Goal: Information Seeking & Learning: Learn about a topic

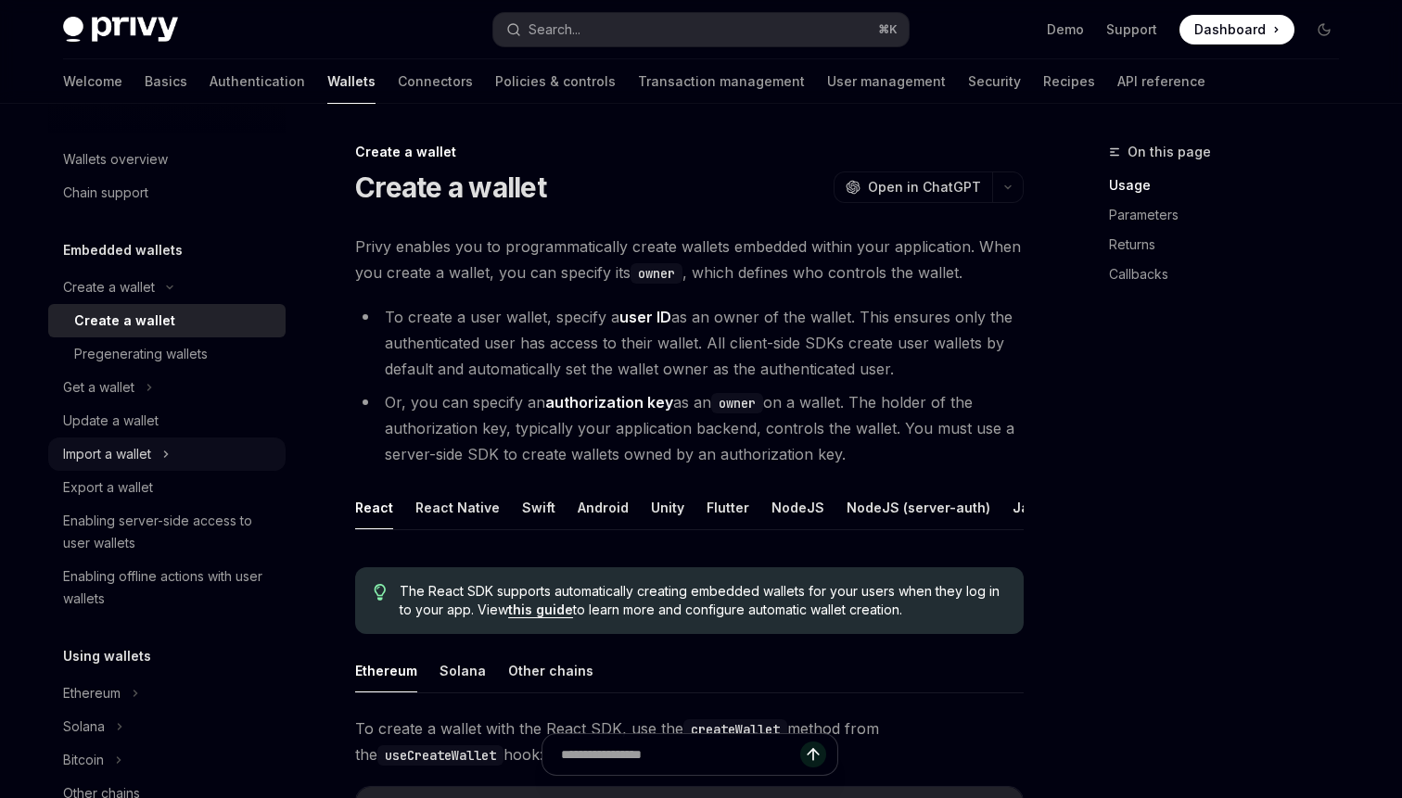
click at [125, 465] on div "Import a wallet" at bounding box center [166, 454] width 237 height 33
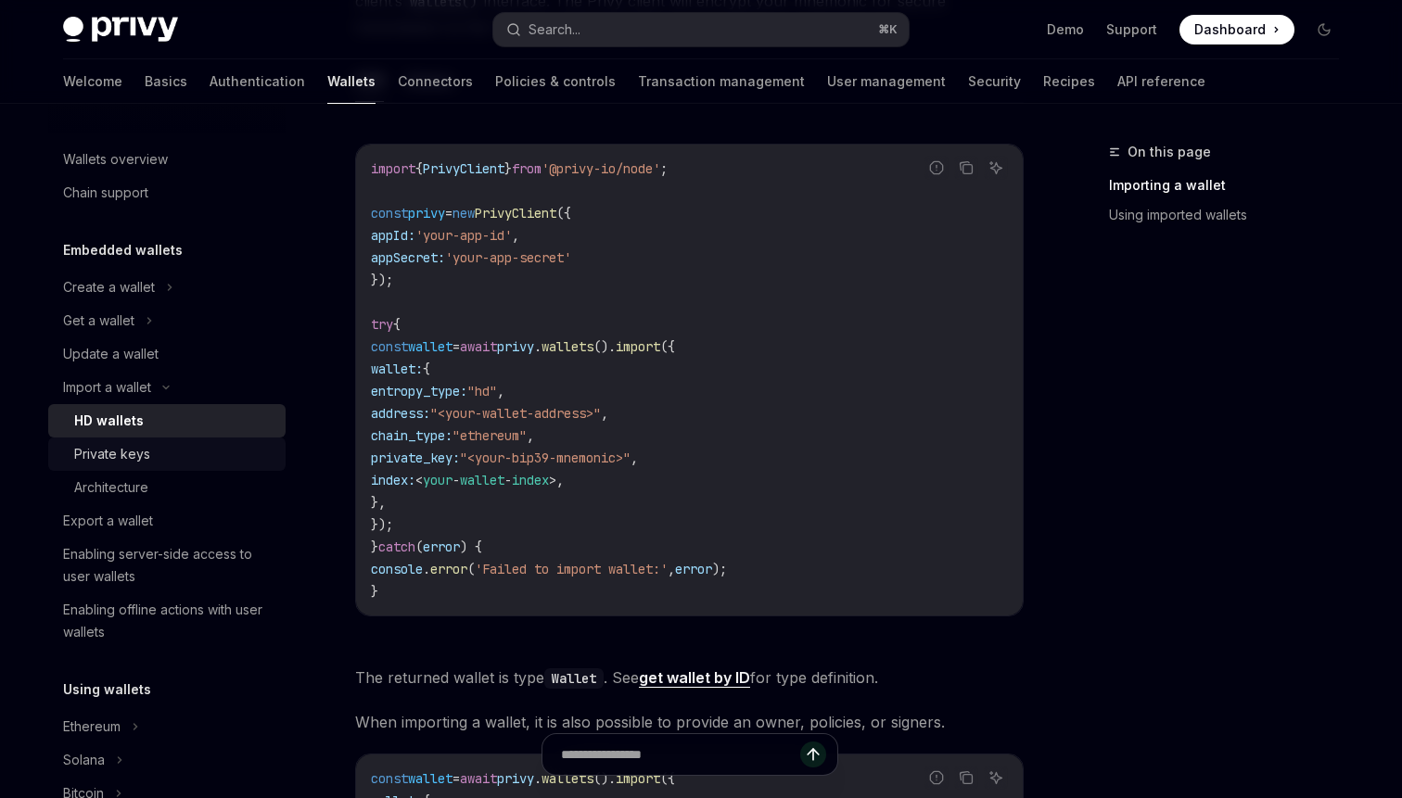
scroll to position [703, 0]
click at [827, 82] on link "User management" at bounding box center [886, 81] width 119 height 44
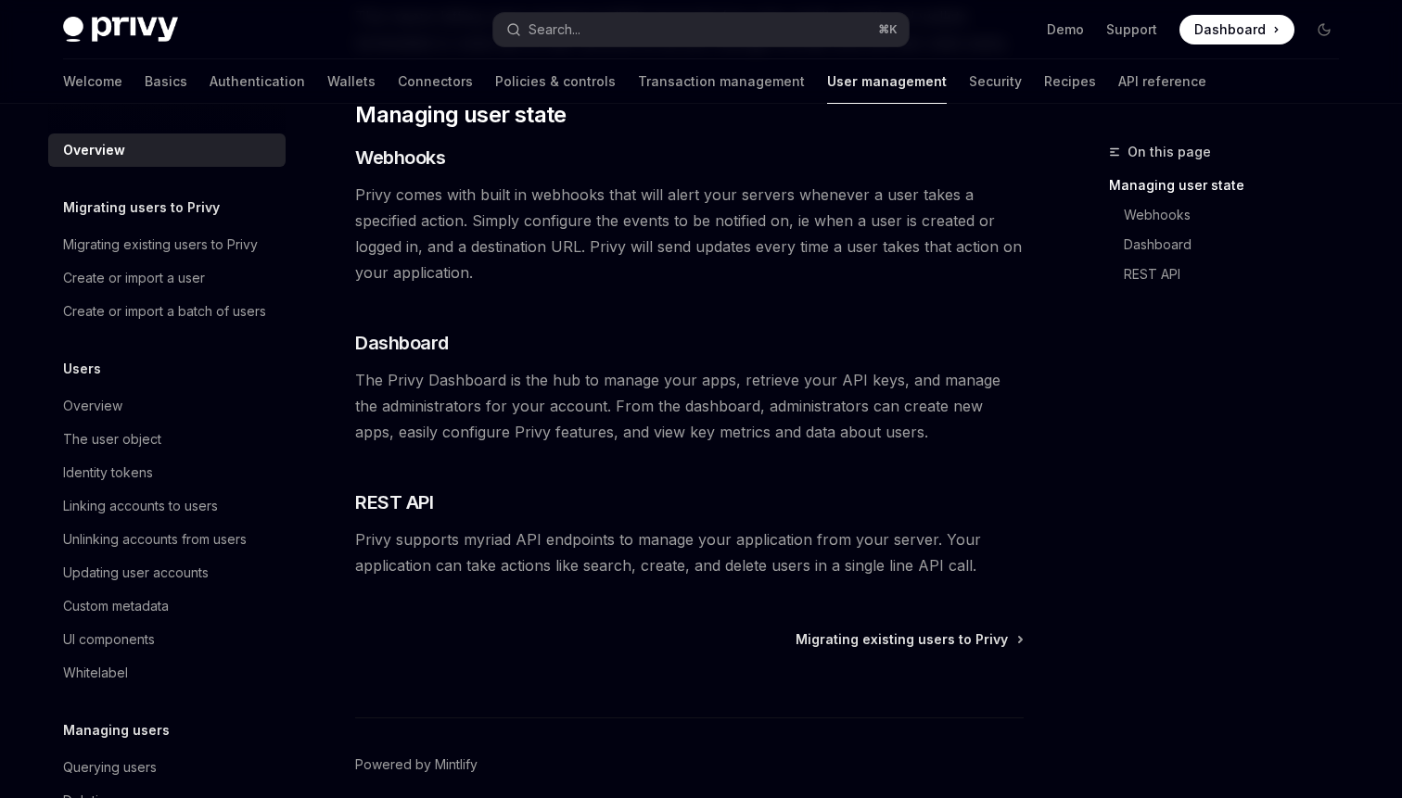
scroll to position [286, 0]
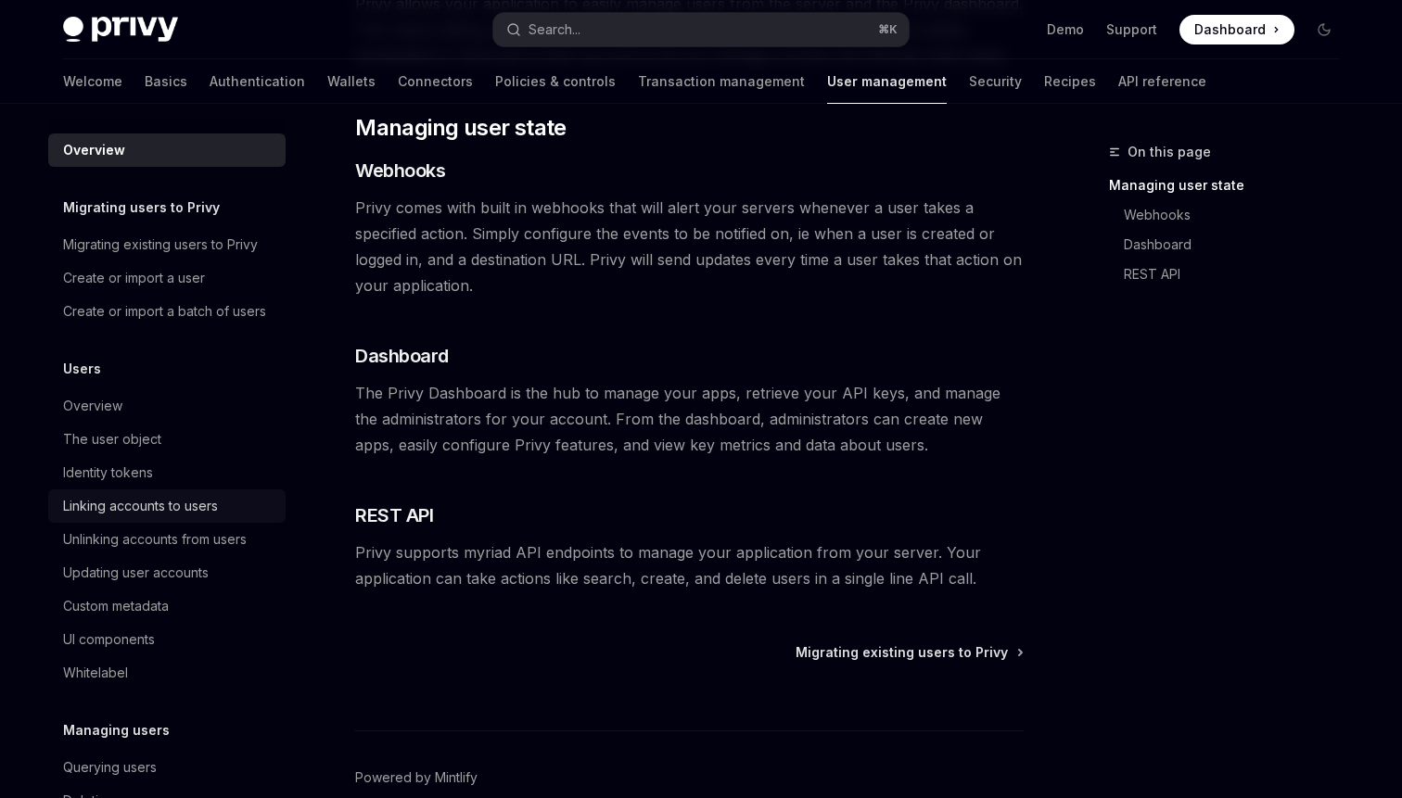
click at [132, 516] on div "Linking accounts to users" at bounding box center [140, 506] width 155 height 22
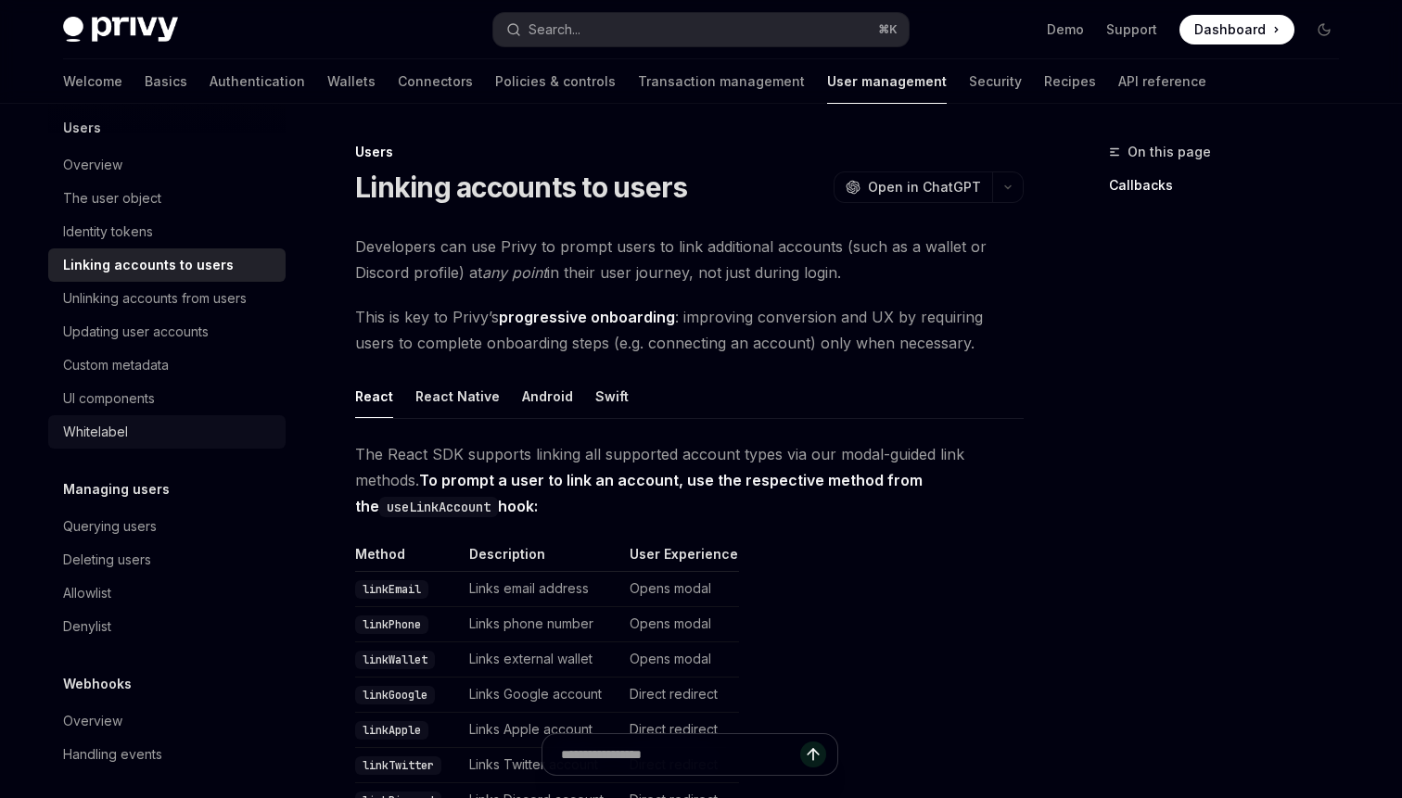
scroll to position [251, 0]
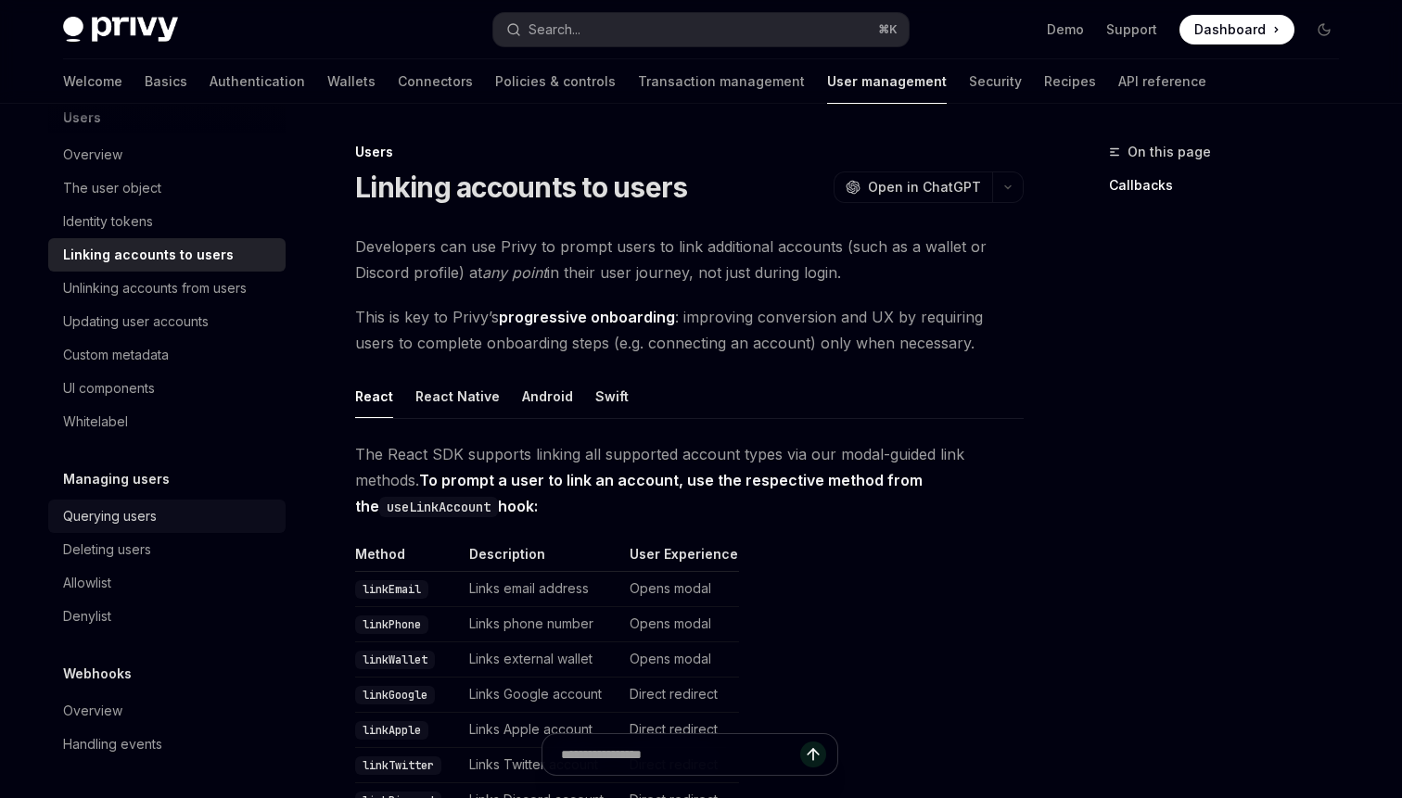
click at [138, 520] on div "Querying users" at bounding box center [110, 516] width 94 height 22
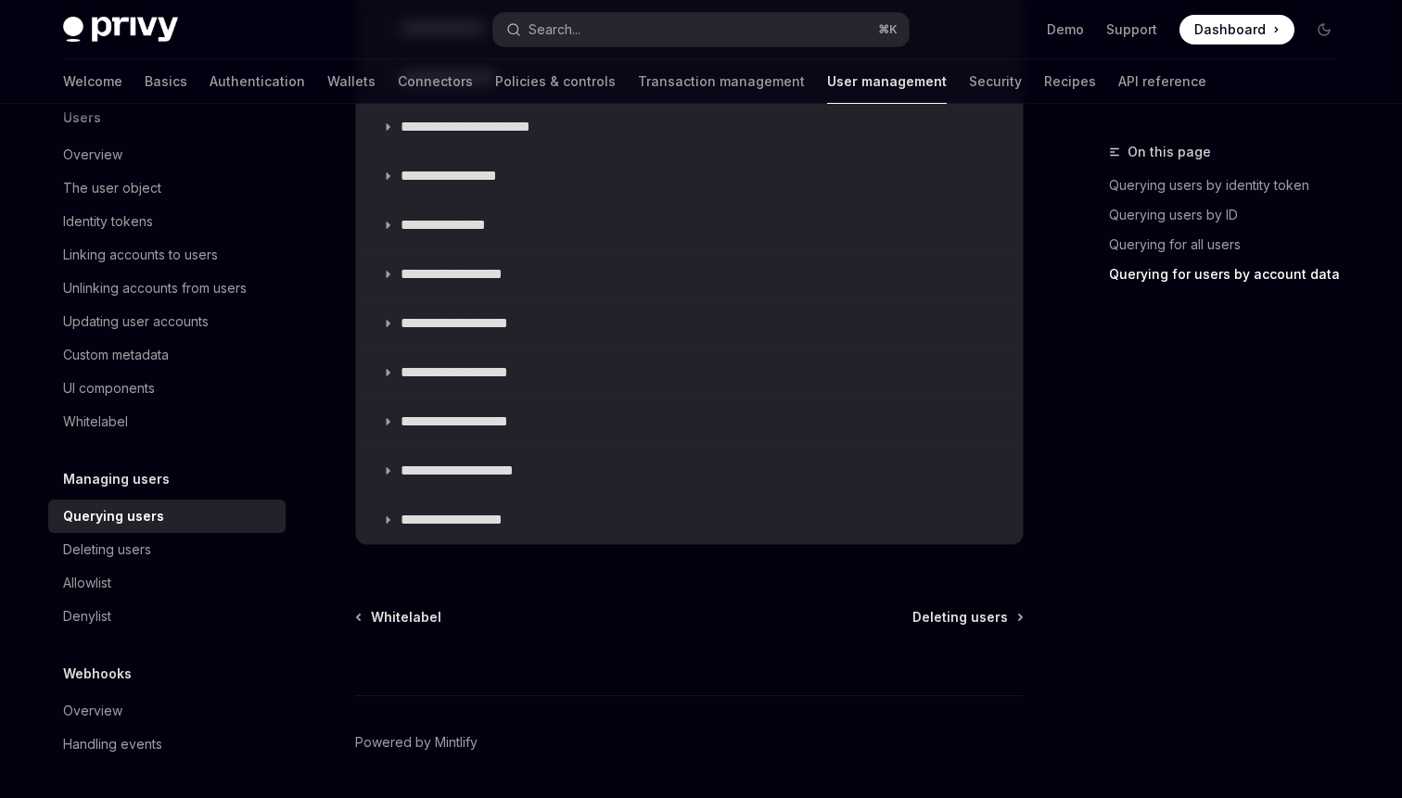
scroll to position [1542, 0]
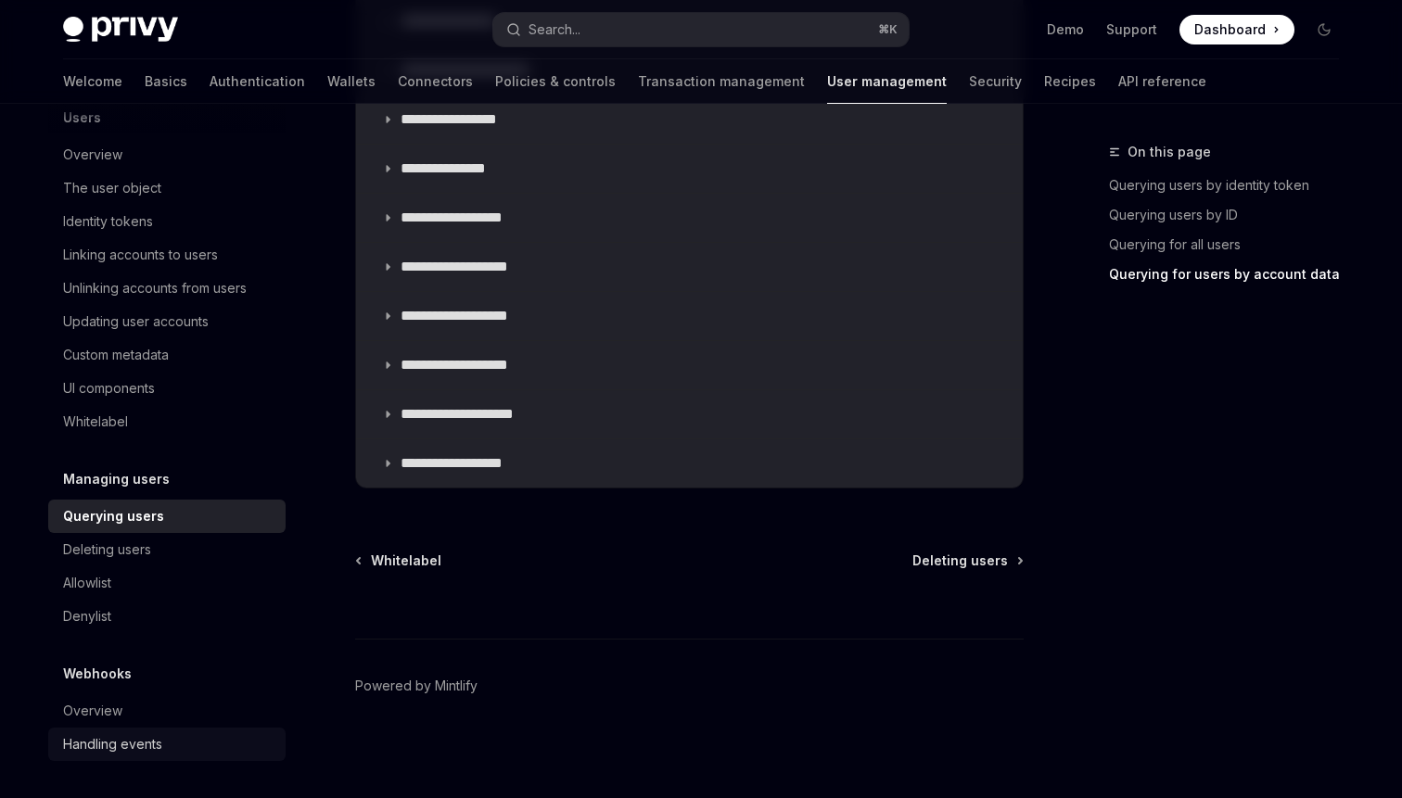
click at [106, 741] on div "Handling events" at bounding box center [112, 744] width 99 height 22
type textarea "*"
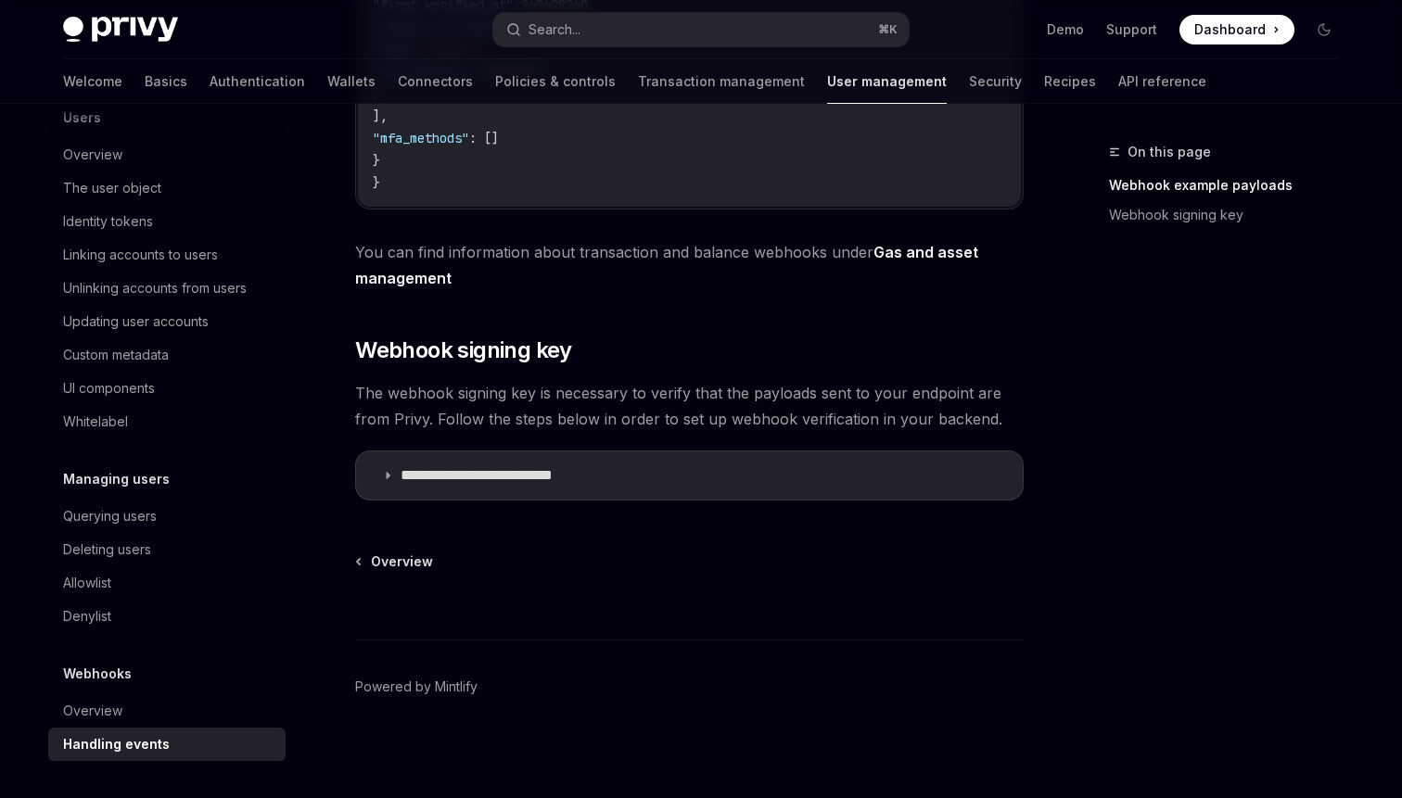
scroll to position [1009, 0]
click at [387, 472] on icon at bounding box center [387, 473] width 11 height 11
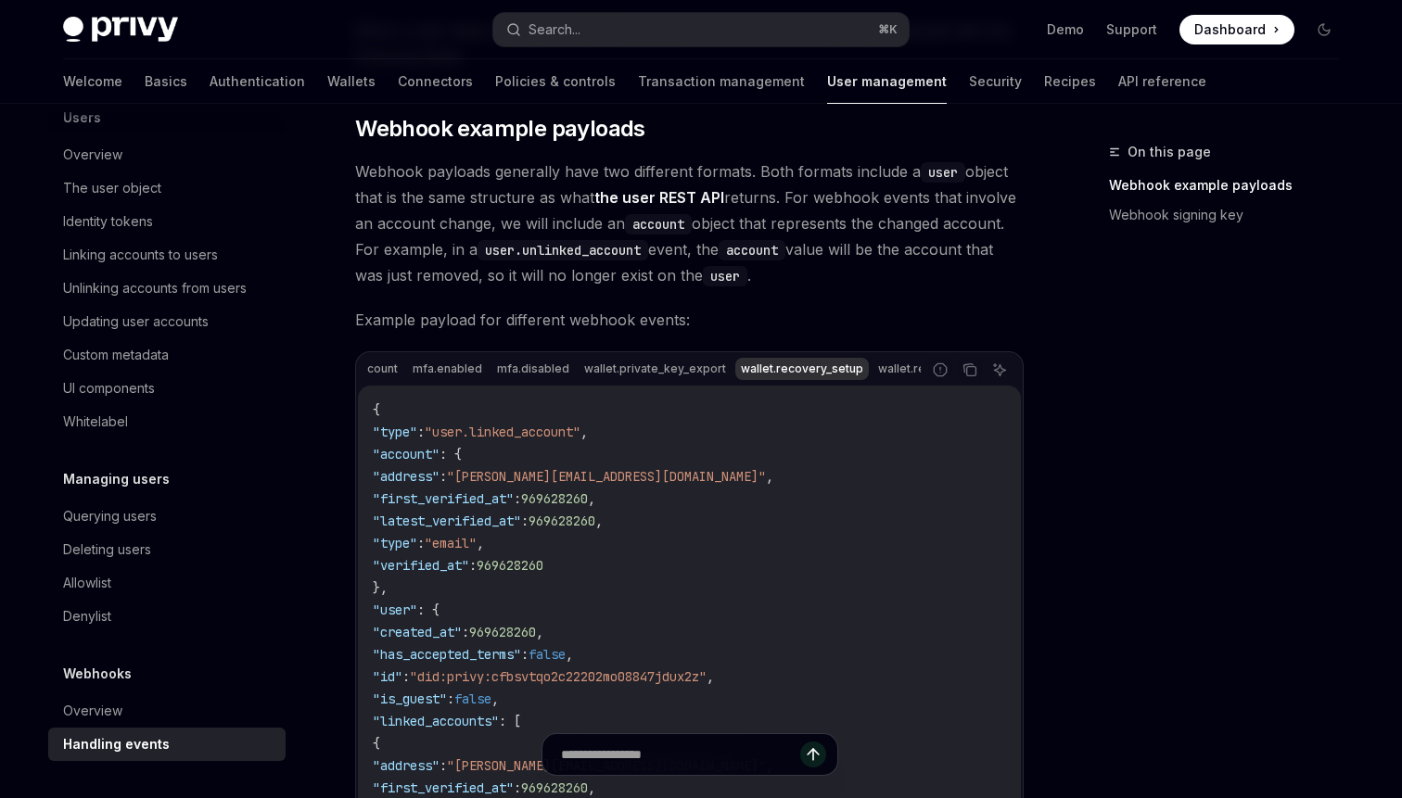
scroll to position [0, 907]
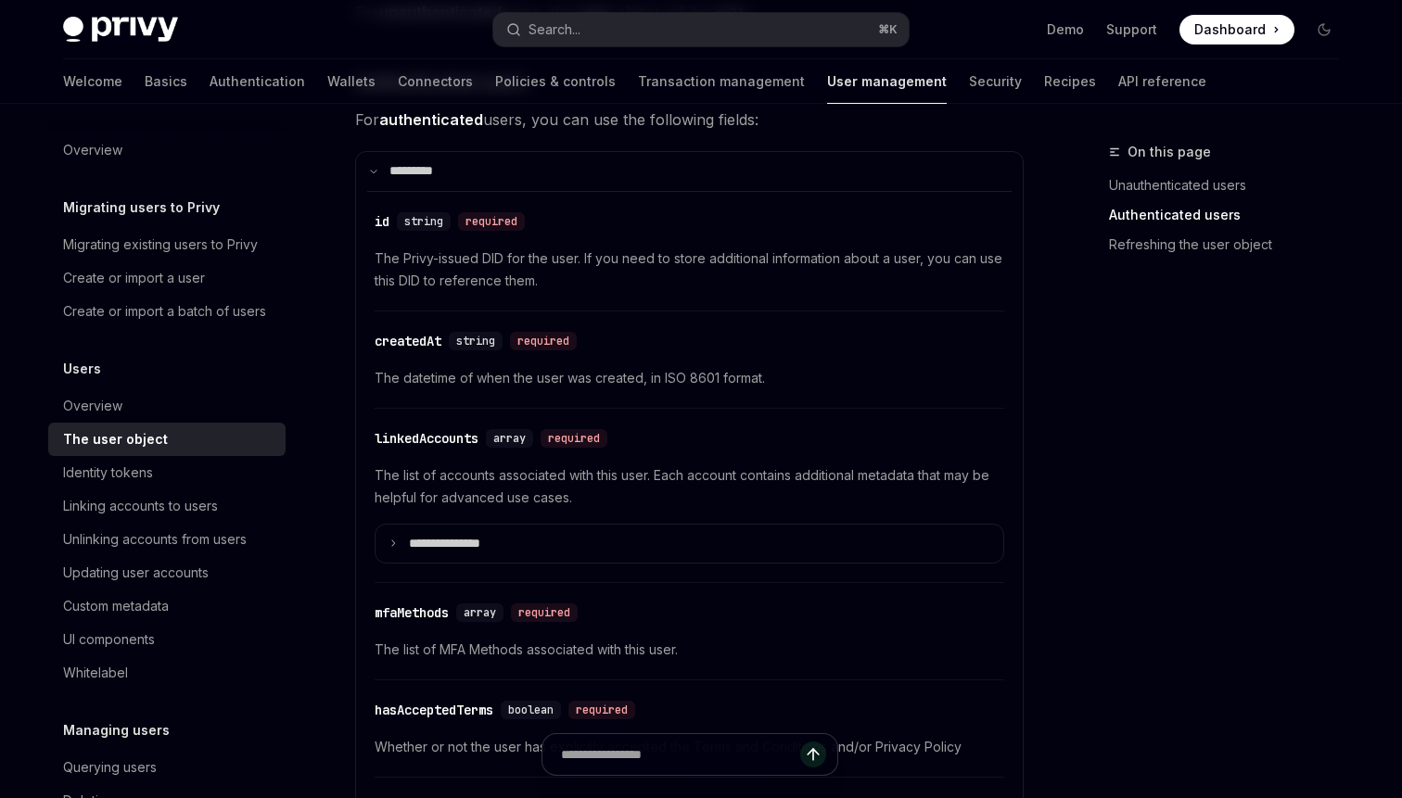
scroll to position [528, 0]
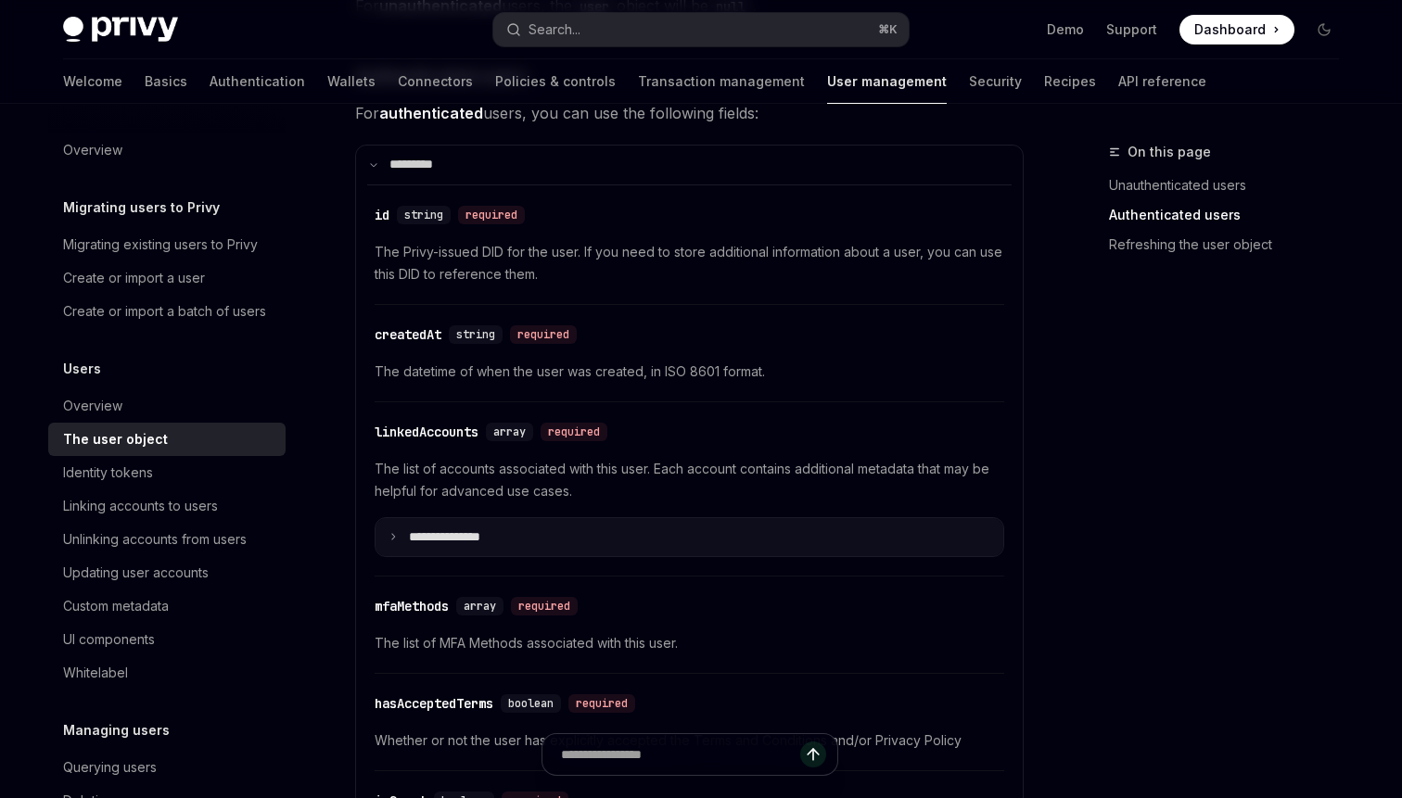
click at [397, 536] on icon at bounding box center [392, 536] width 9 height 9
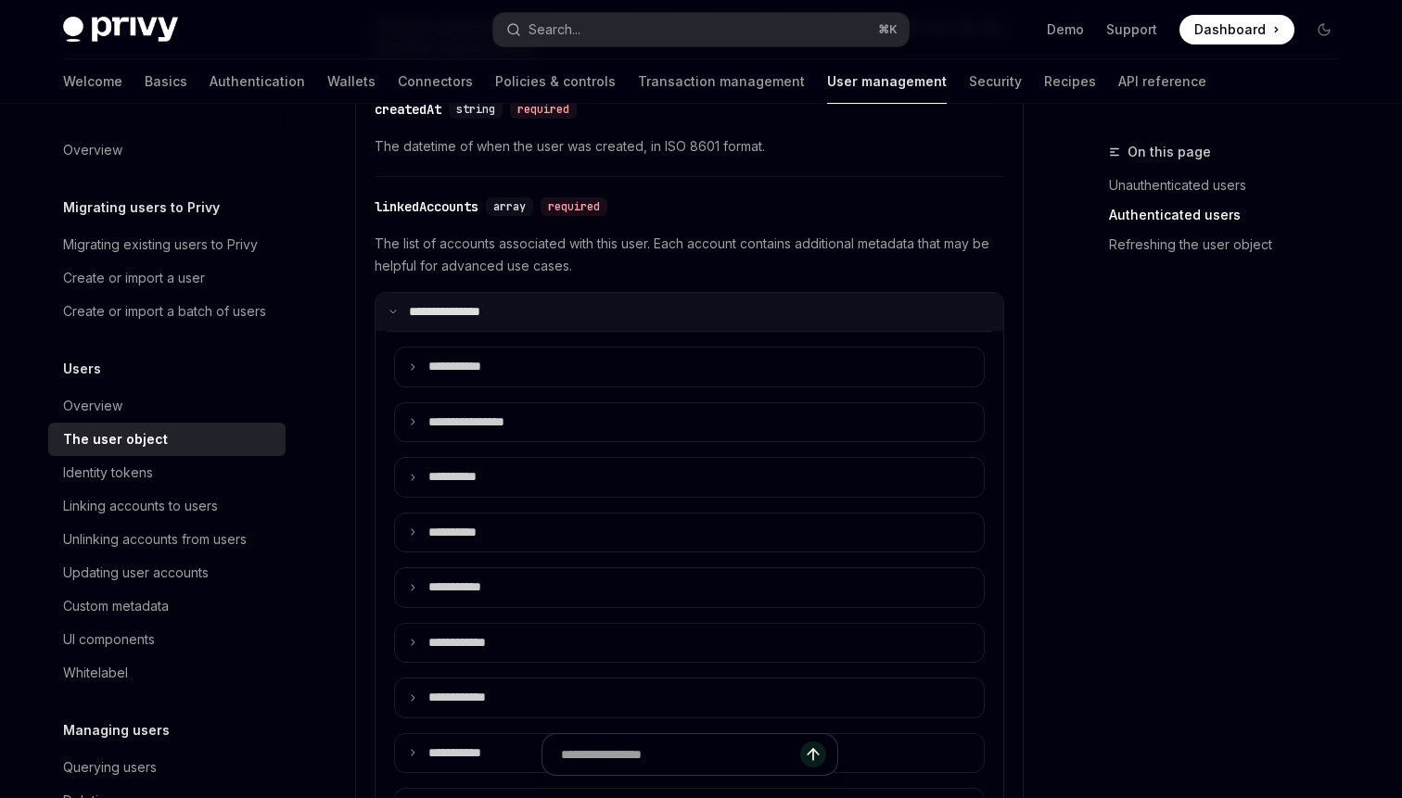
scroll to position [742, 0]
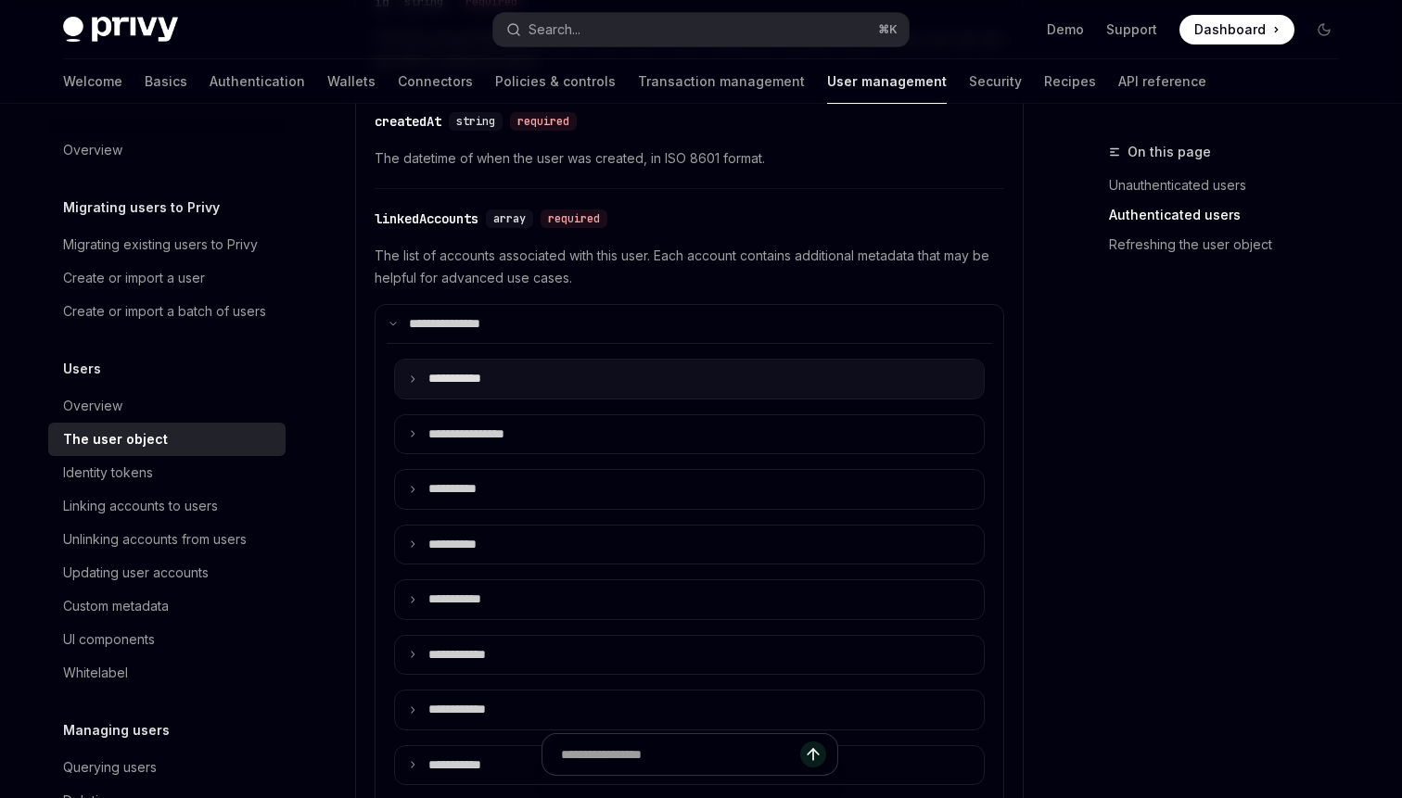
click at [412, 380] on icon at bounding box center [412, 379] width 9 height 9
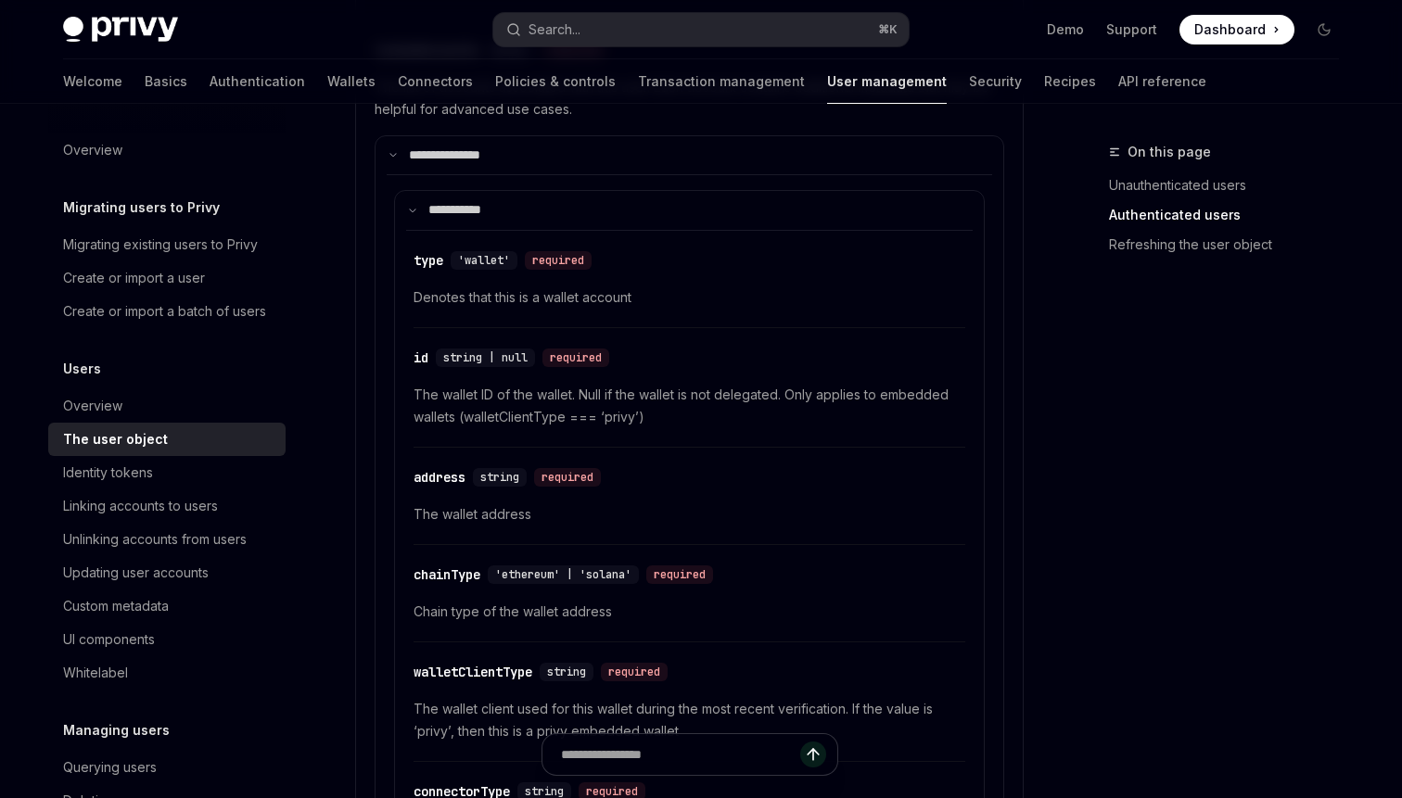
scroll to position [908, 0]
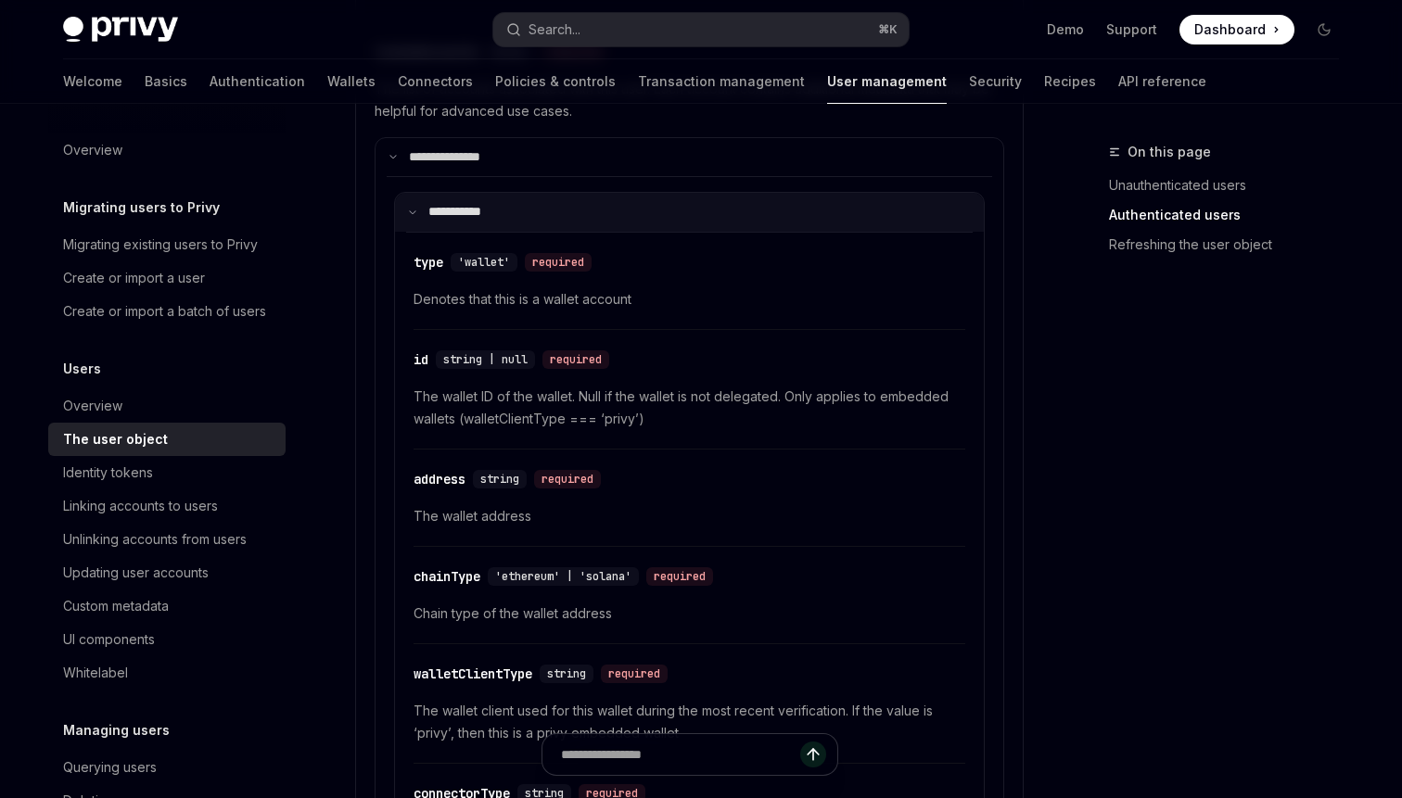
click at [409, 209] on icon at bounding box center [412, 212] width 9 height 9
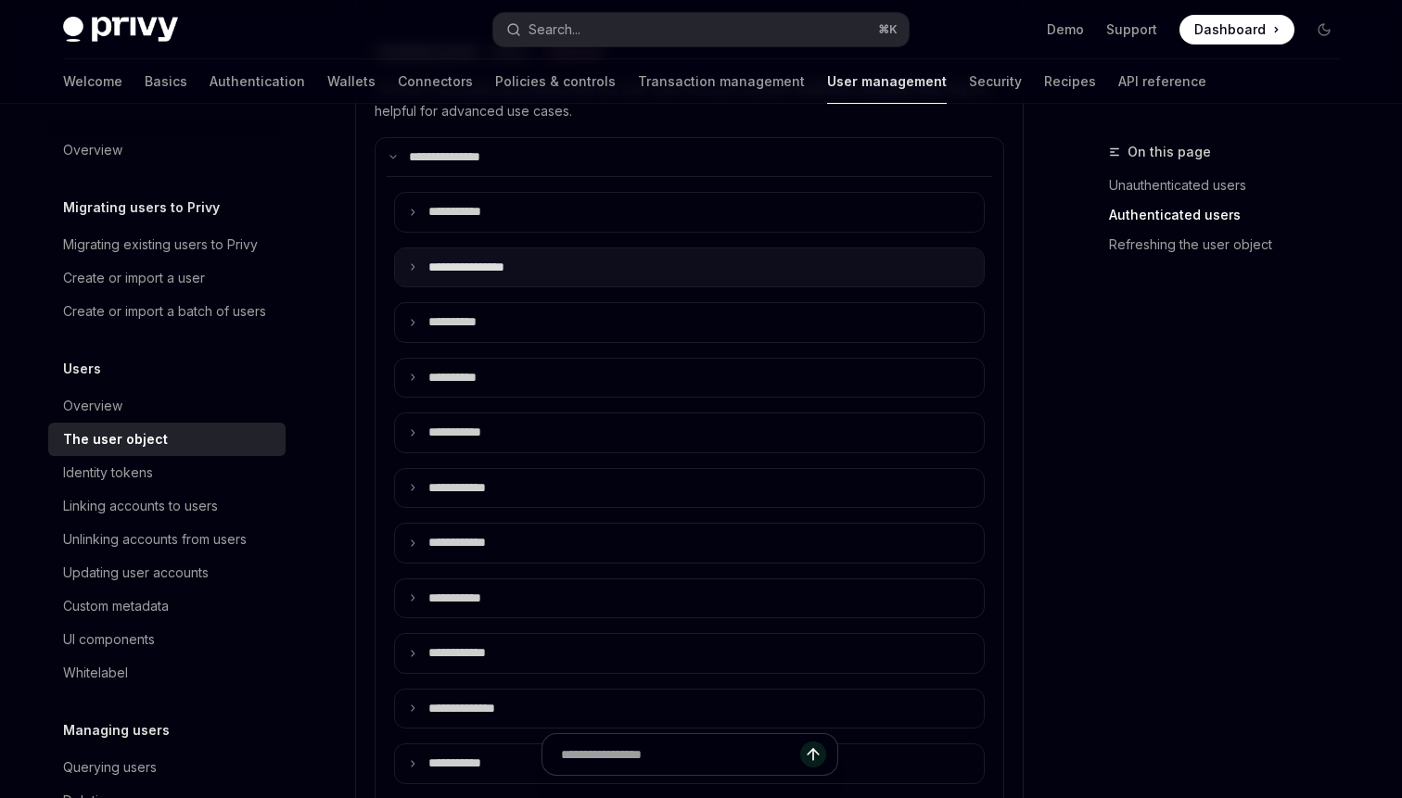
click at [413, 264] on icon at bounding box center [412, 266] width 9 height 9
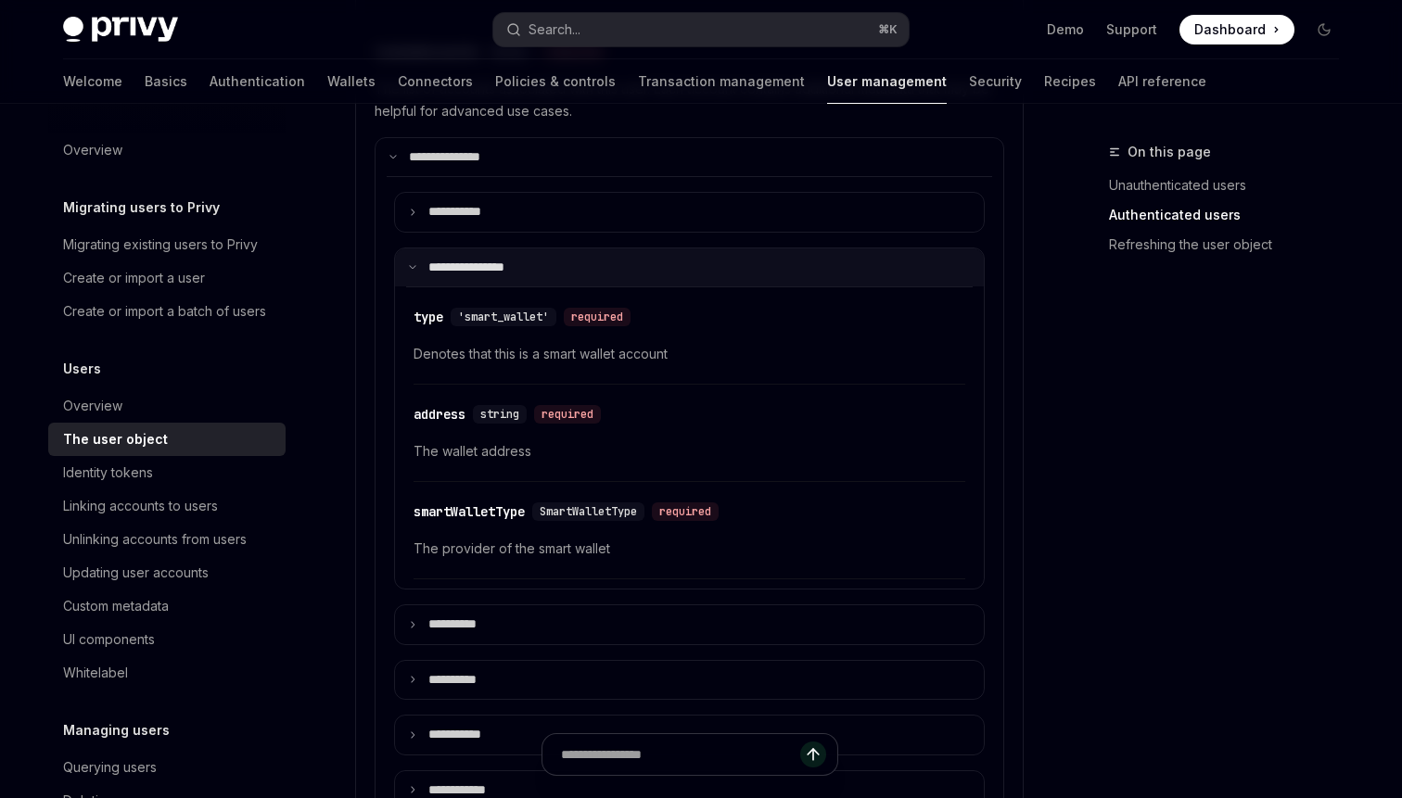
click at [413, 270] on icon at bounding box center [412, 266] width 9 height 9
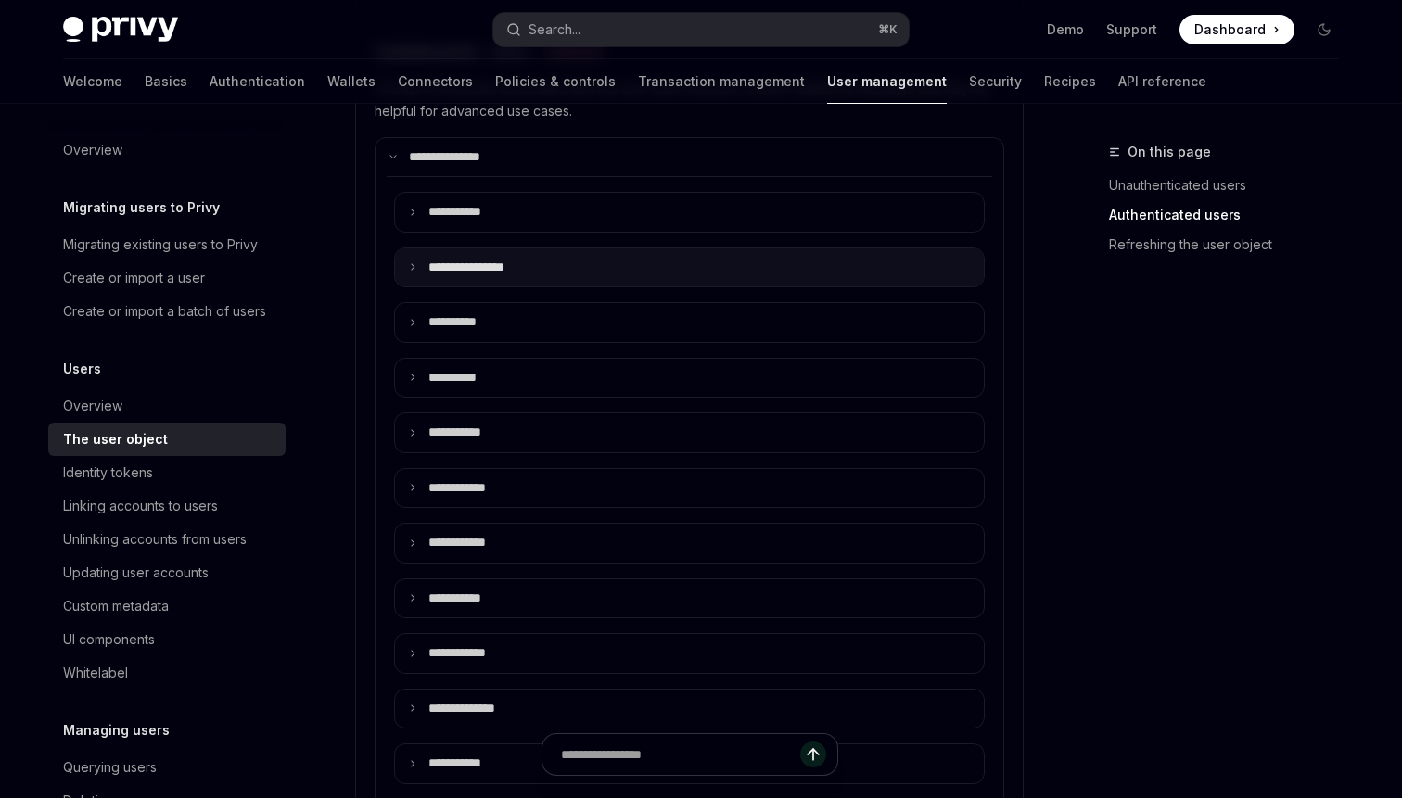
click at [413, 270] on icon at bounding box center [412, 266] width 9 height 9
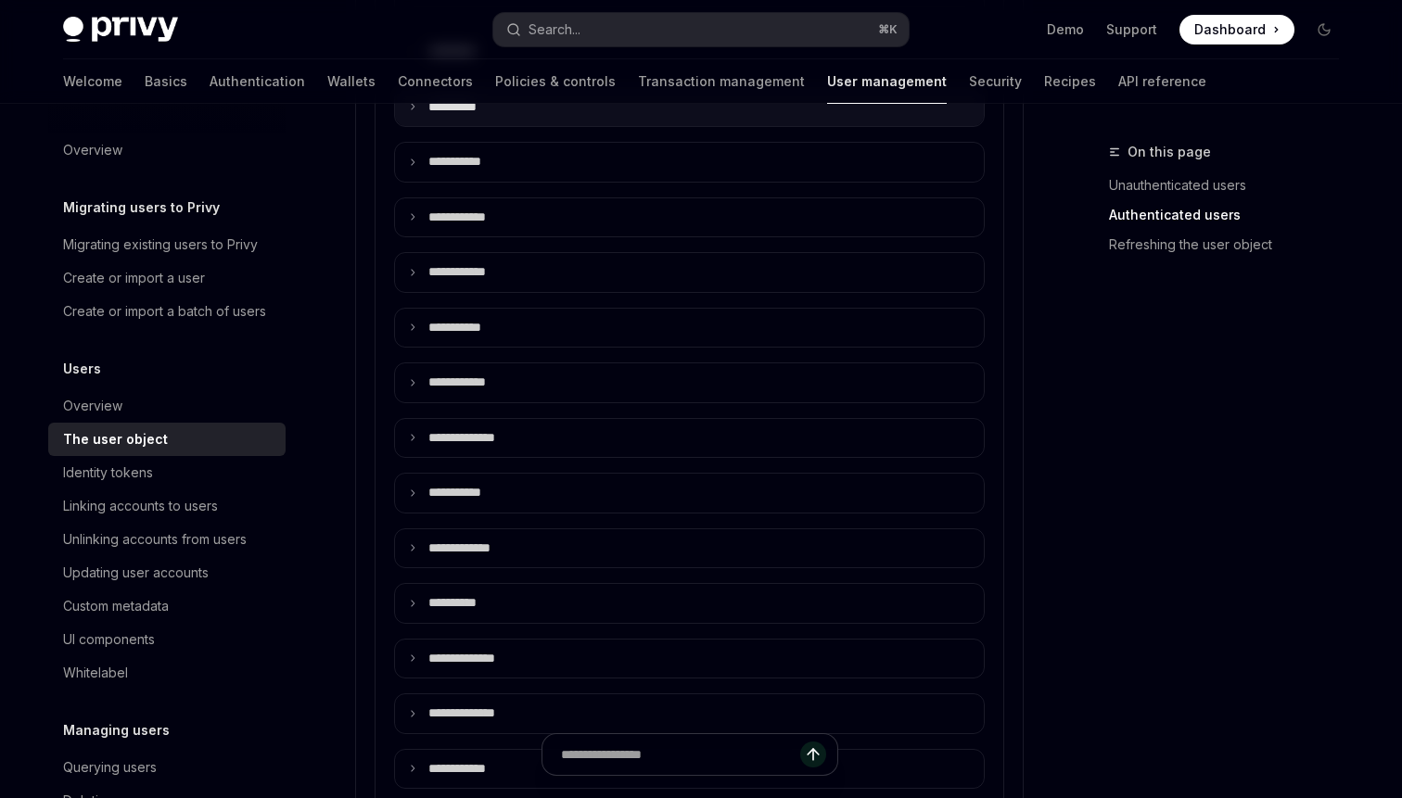
scroll to position [1504, 0]
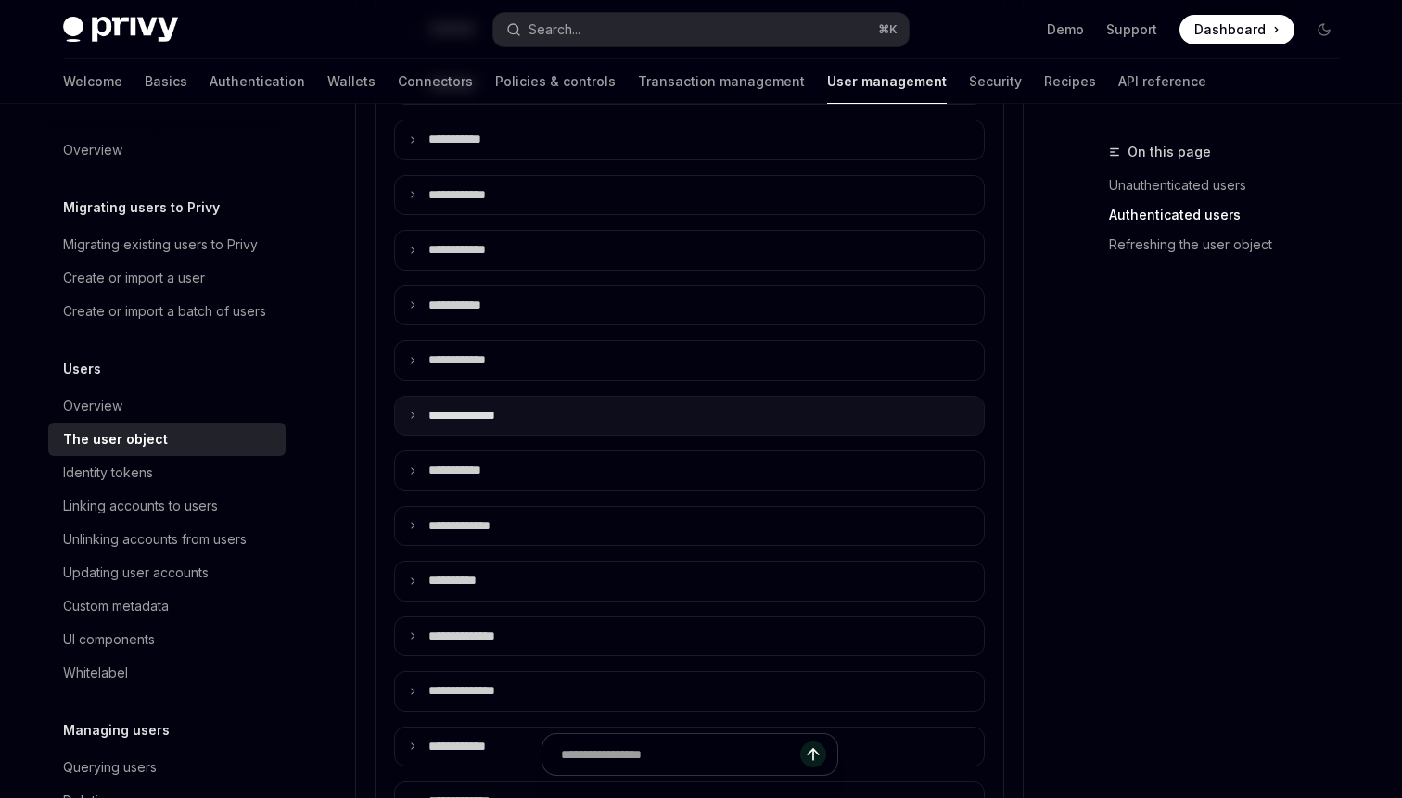
click at [413, 415] on icon at bounding box center [412, 415] width 9 height 9
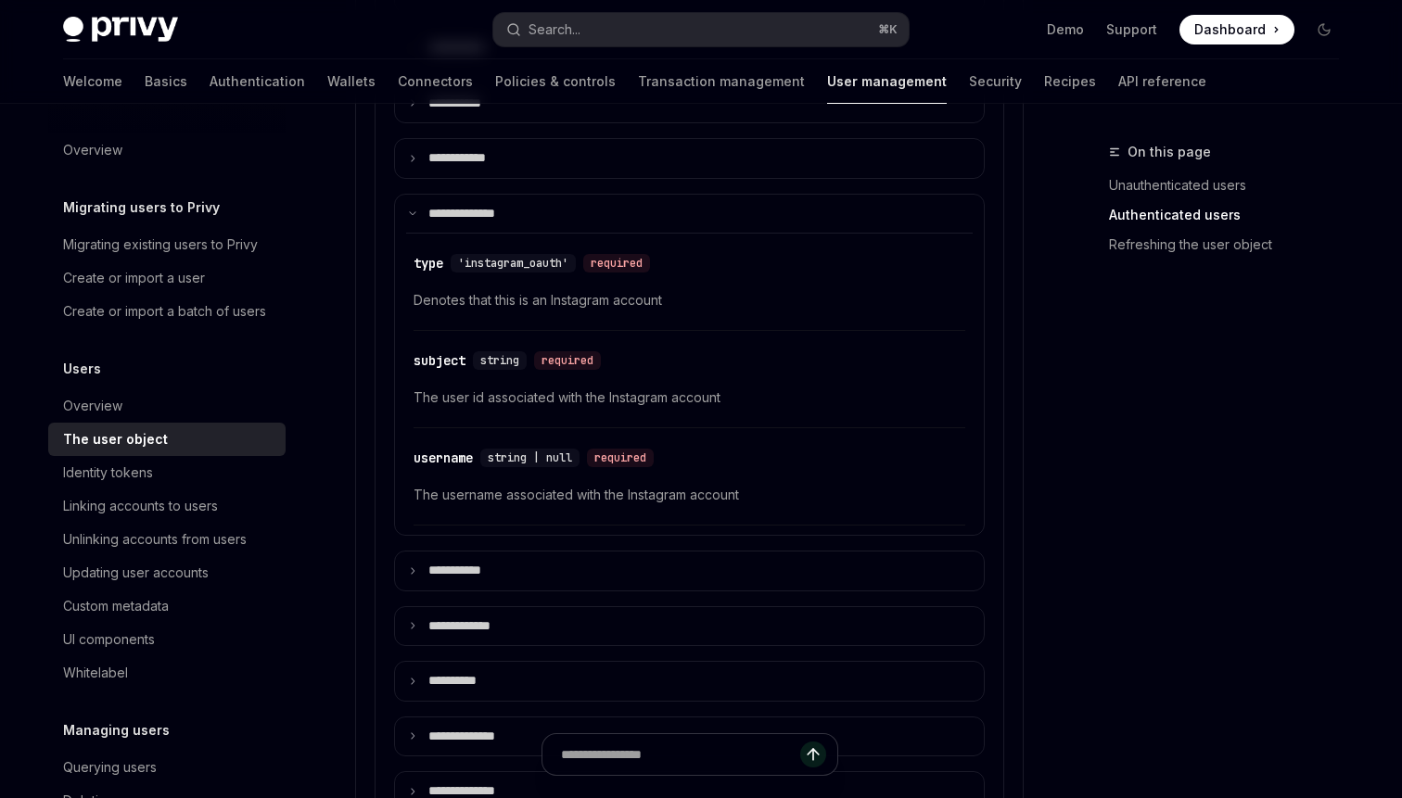
scroll to position [1682, 0]
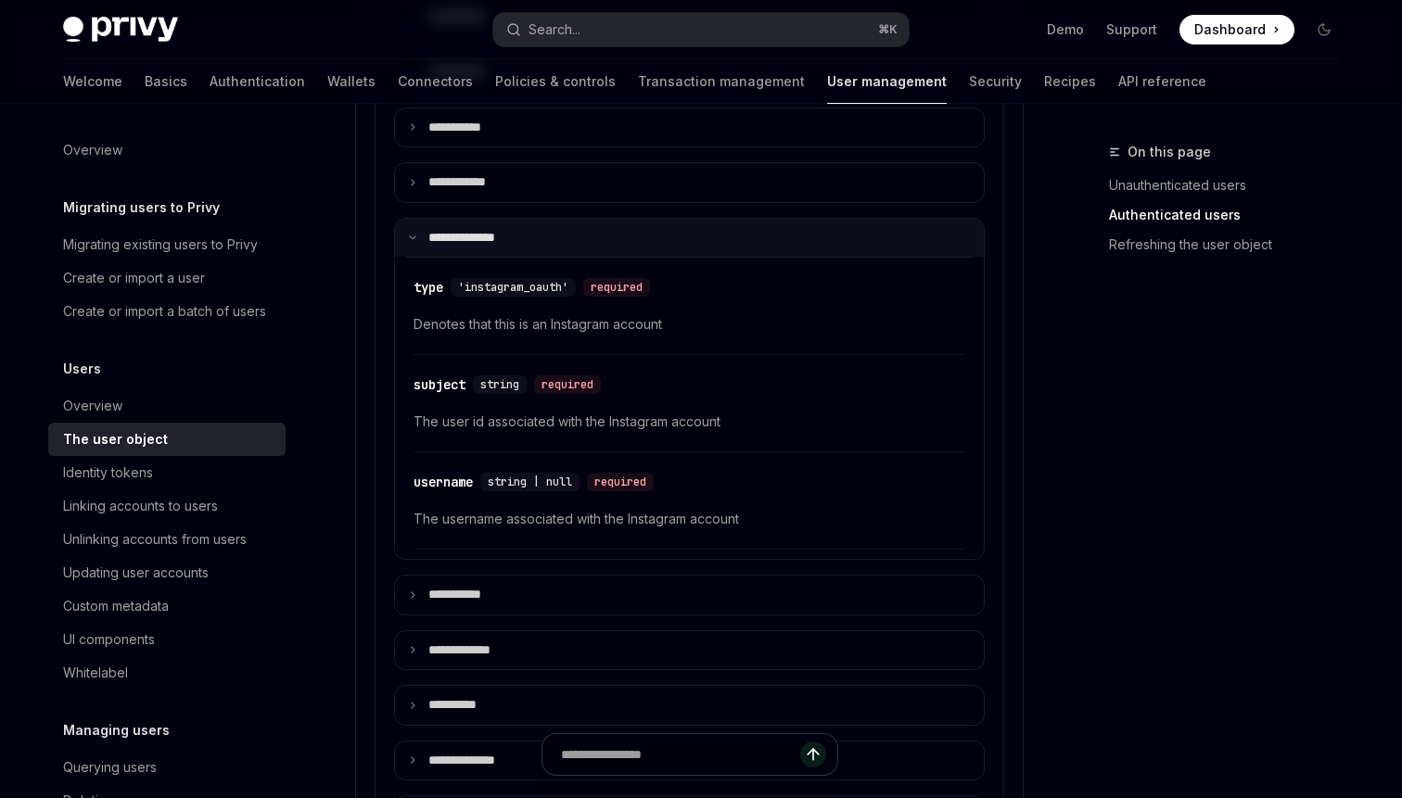
click at [414, 239] on icon at bounding box center [412, 237] width 9 height 9
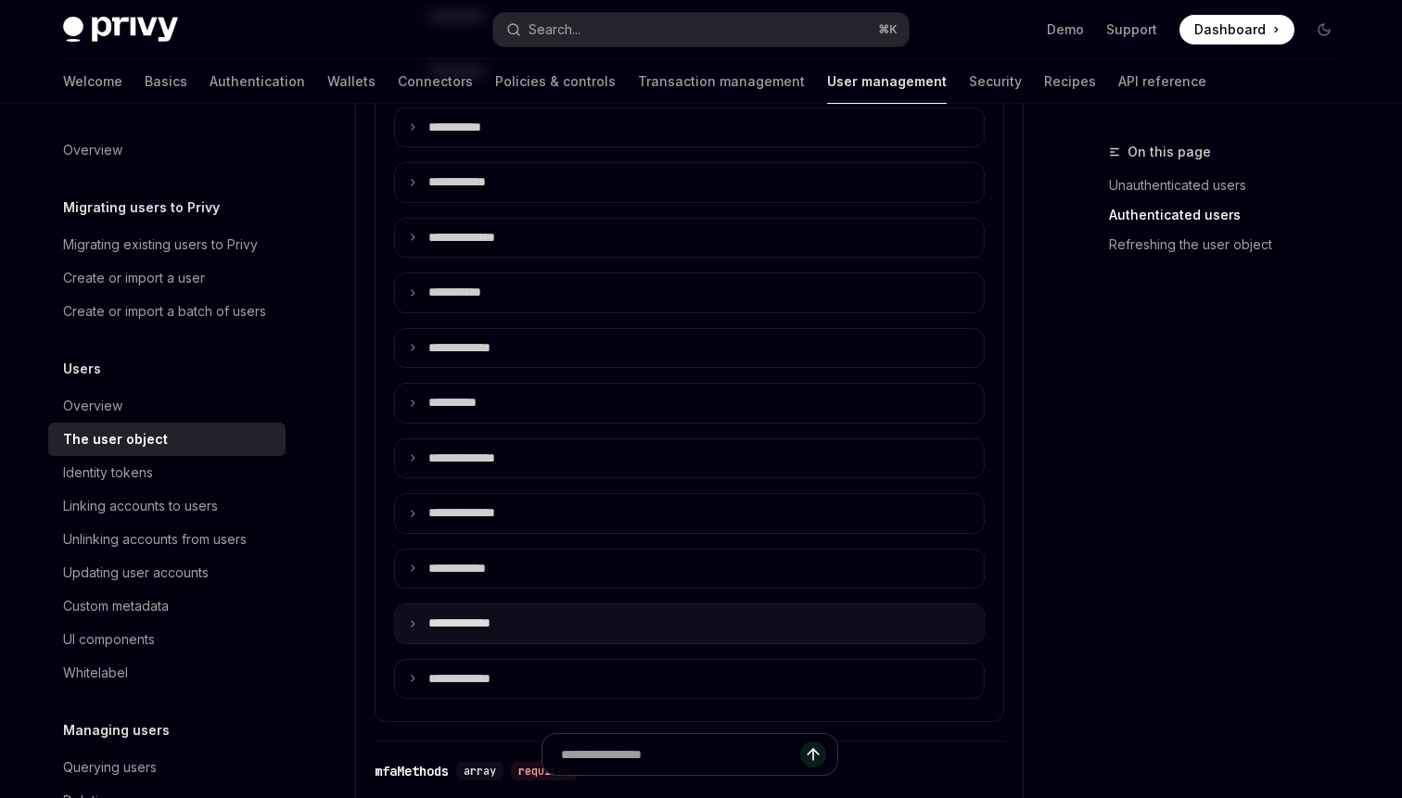
click at [414, 617] on summary "**** ********" at bounding box center [689, 623] width 589 height 39
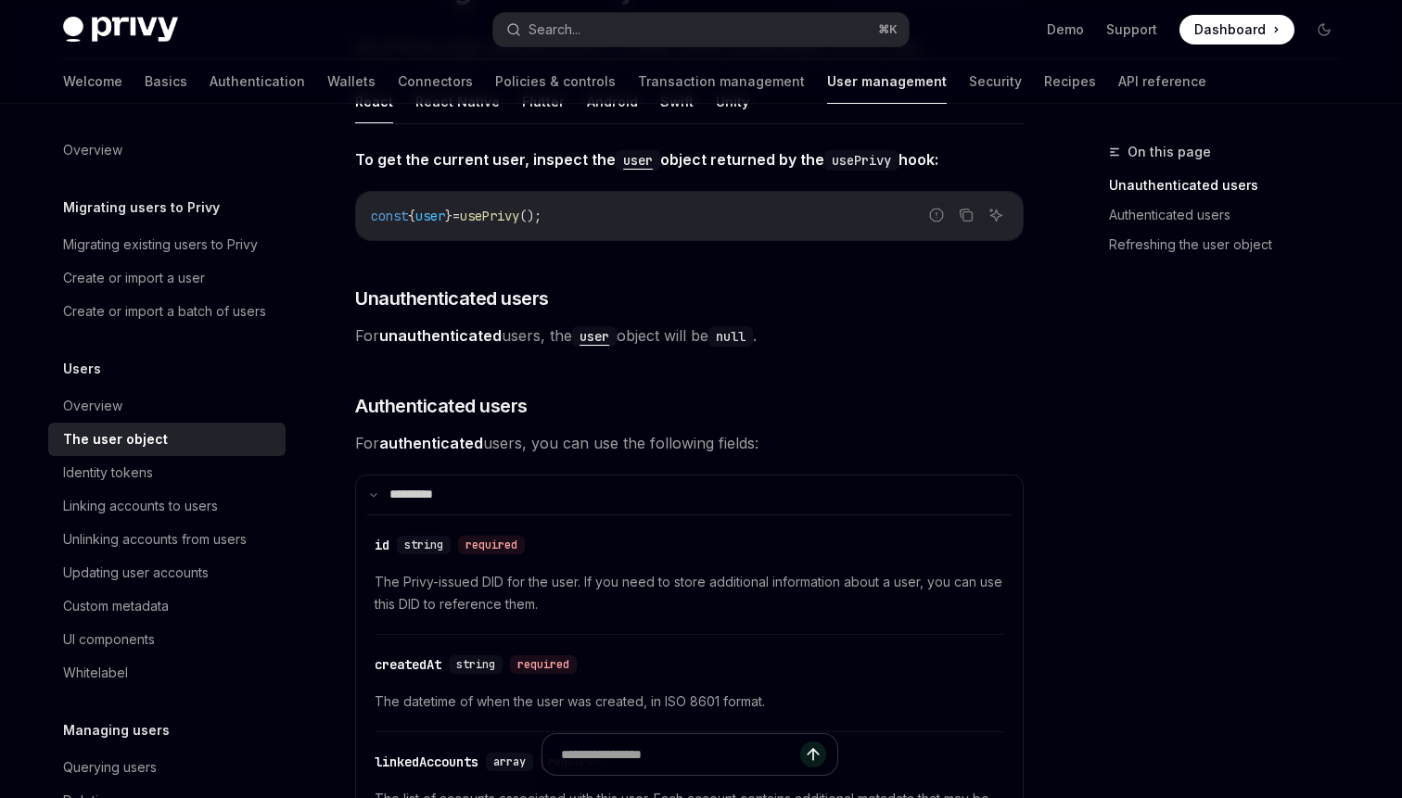
scroll to position [223, 0]
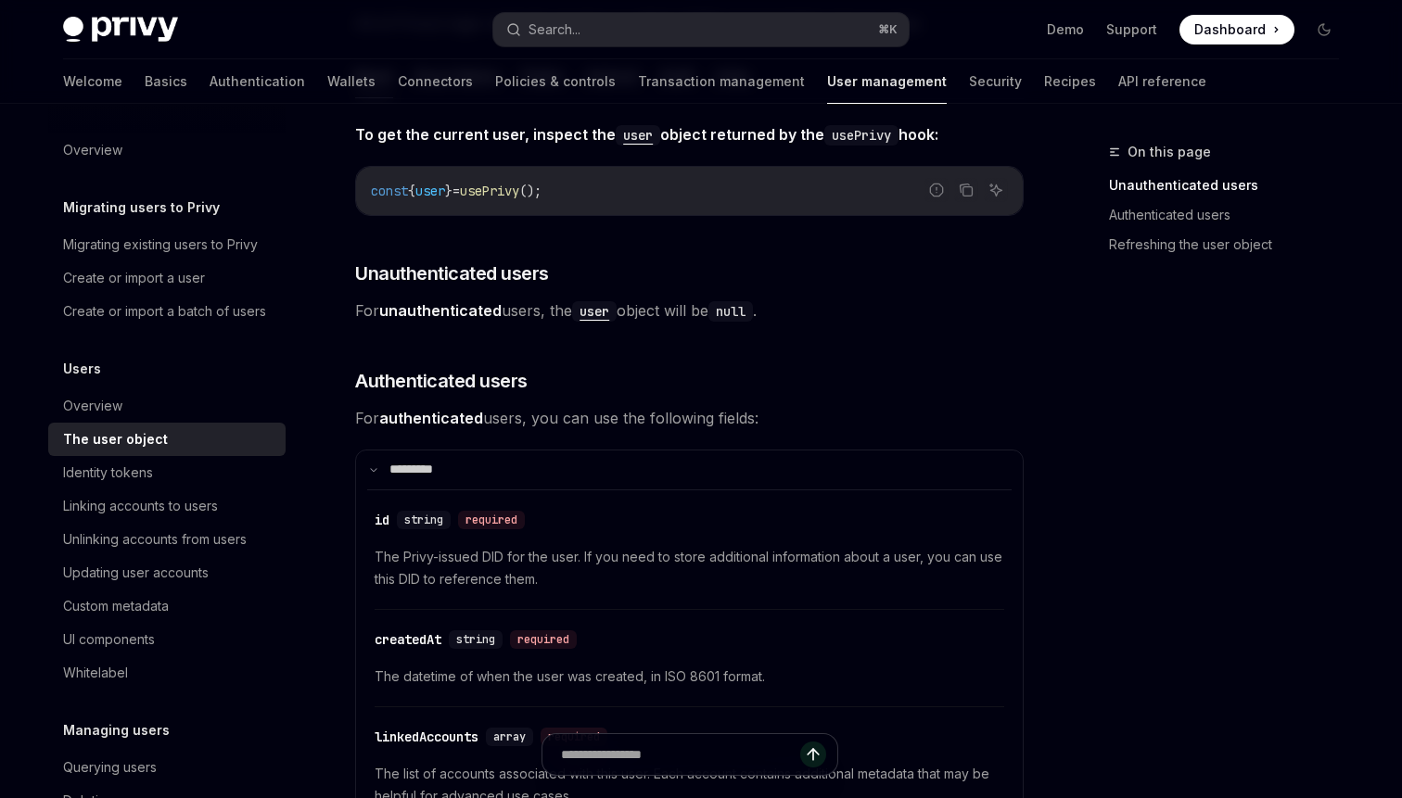
click at [596, 317] on code "user" at bounding box center [594, 311] width 44 height 20
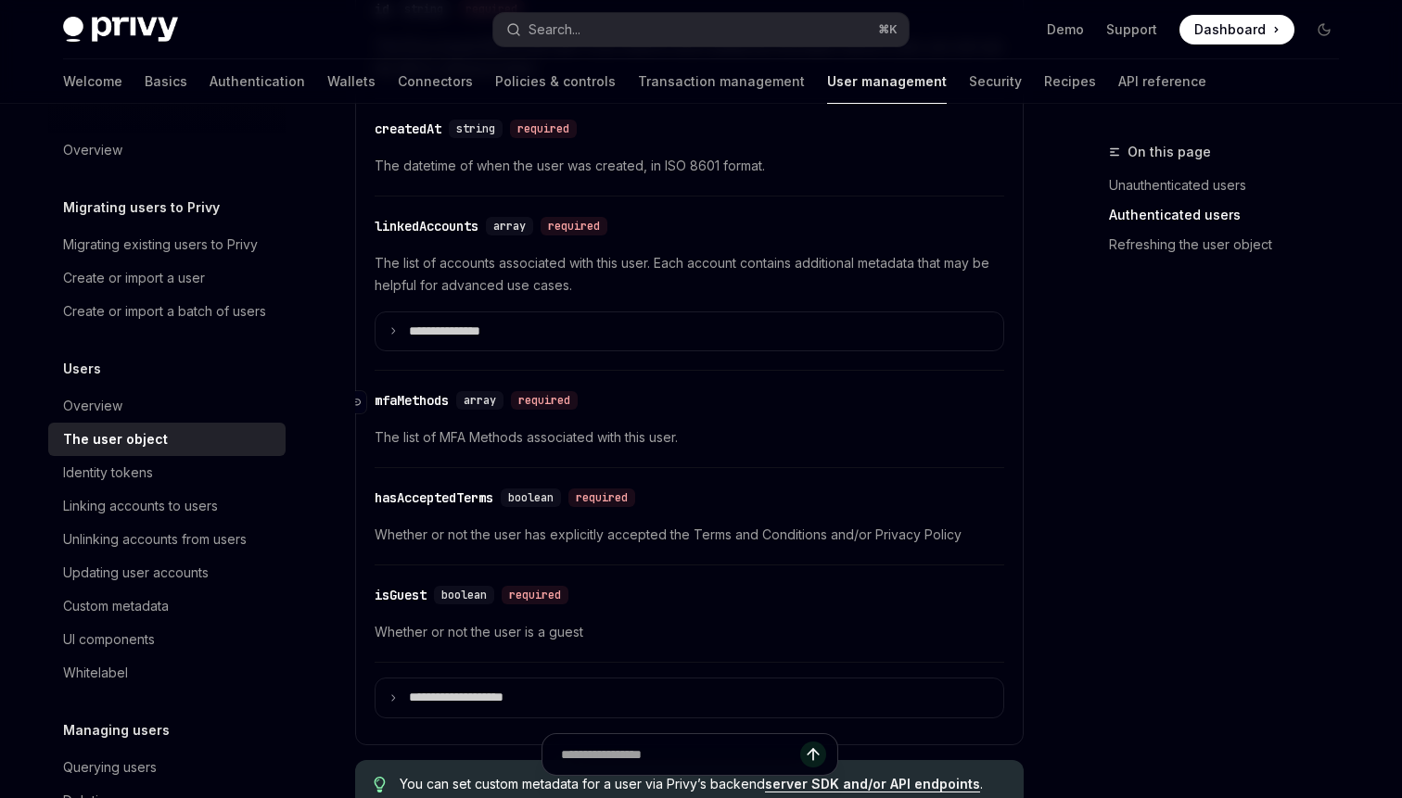
scroll to position [724, 0]
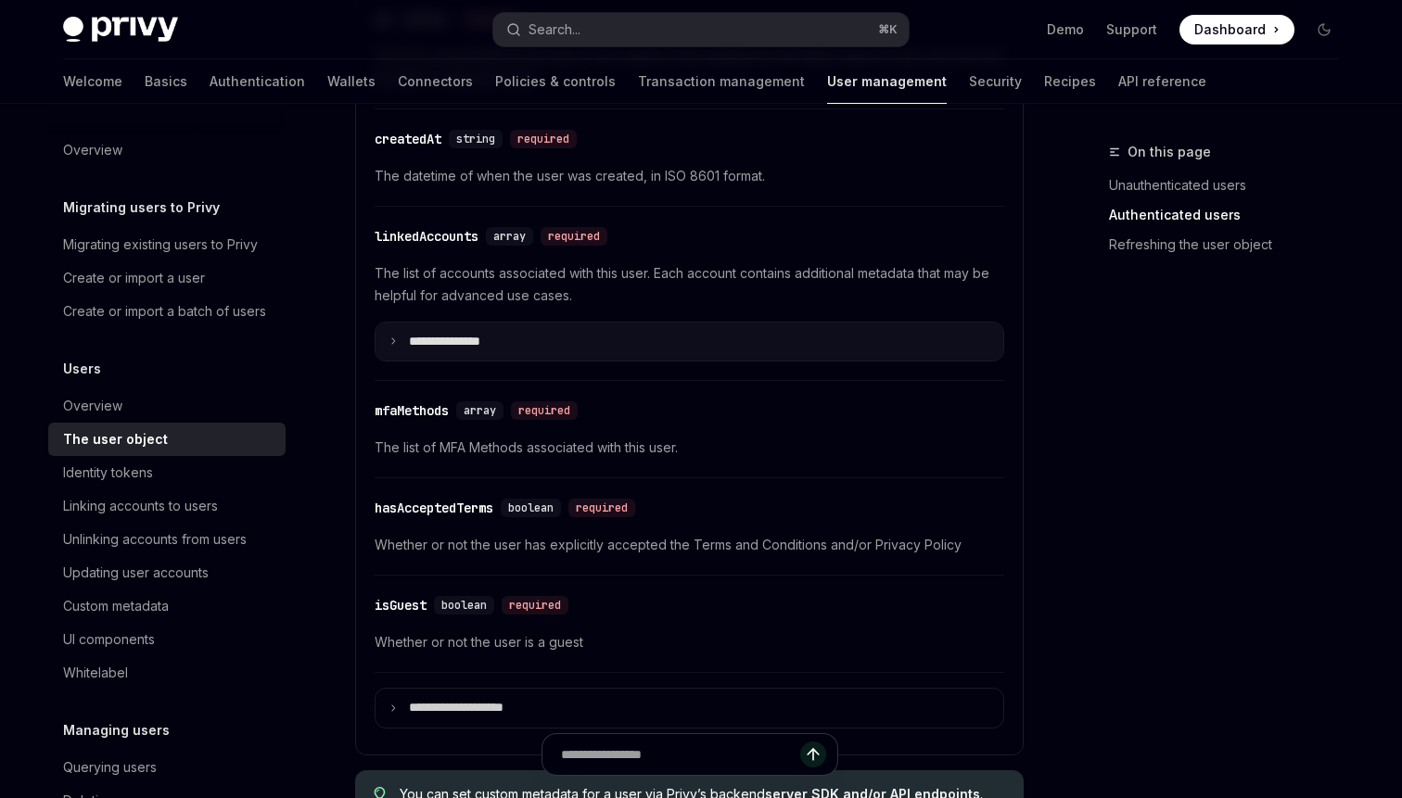
click at [385, 344] on summary "**********" at bounding box center [689, 342] width 628 height 39
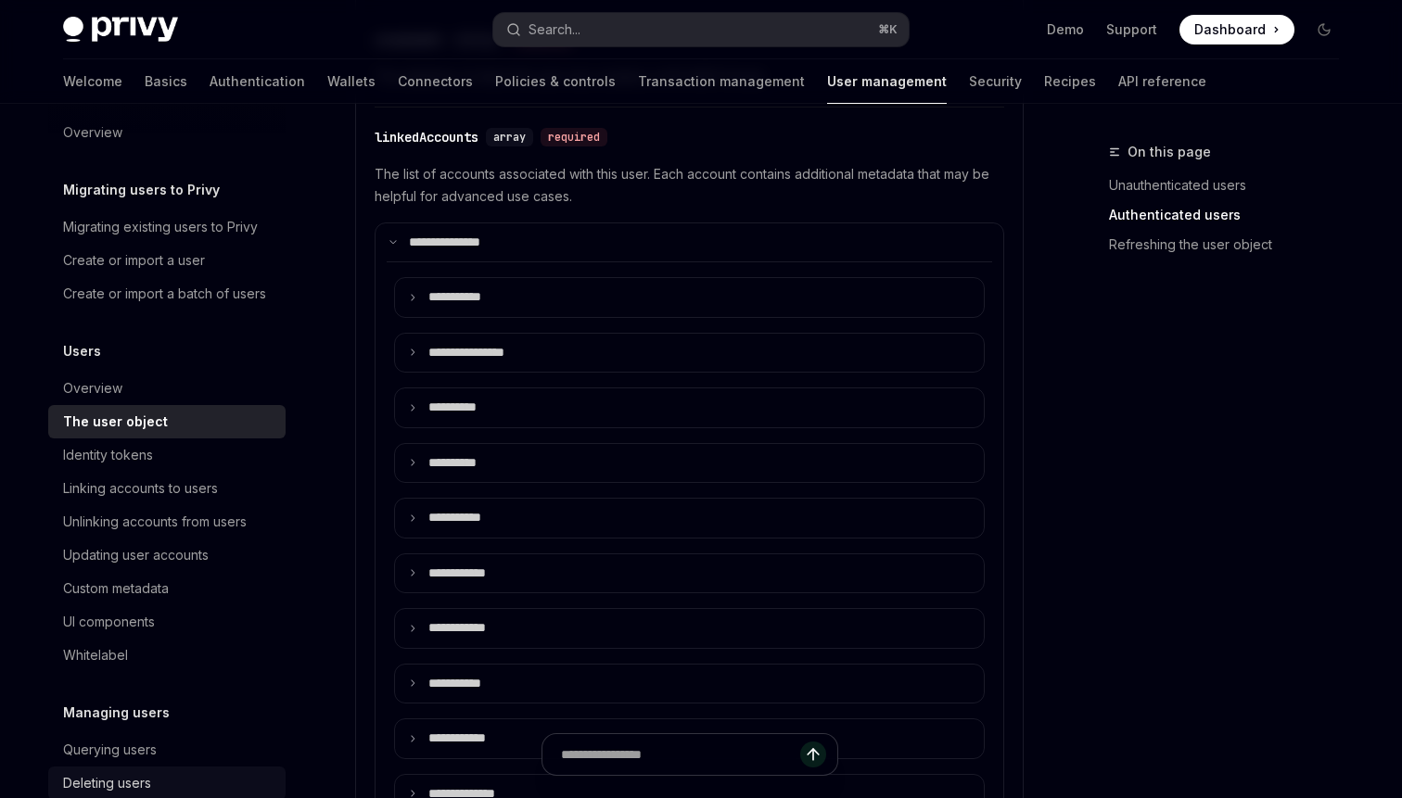
scroll to position [0, 0]
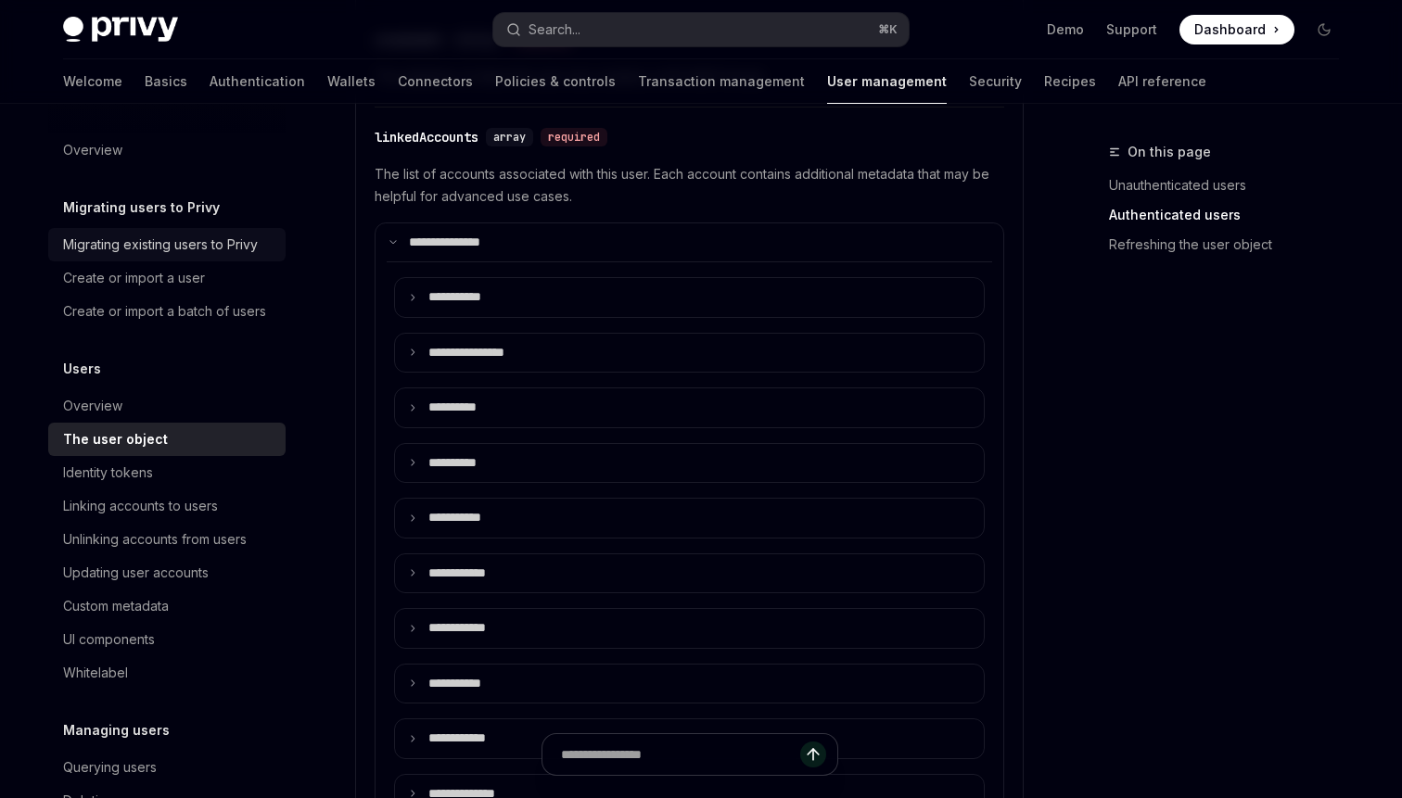
click at [135, 251] on div "Migrating existing users to Privy" at bounding box center [160, 245] width 195 height 22
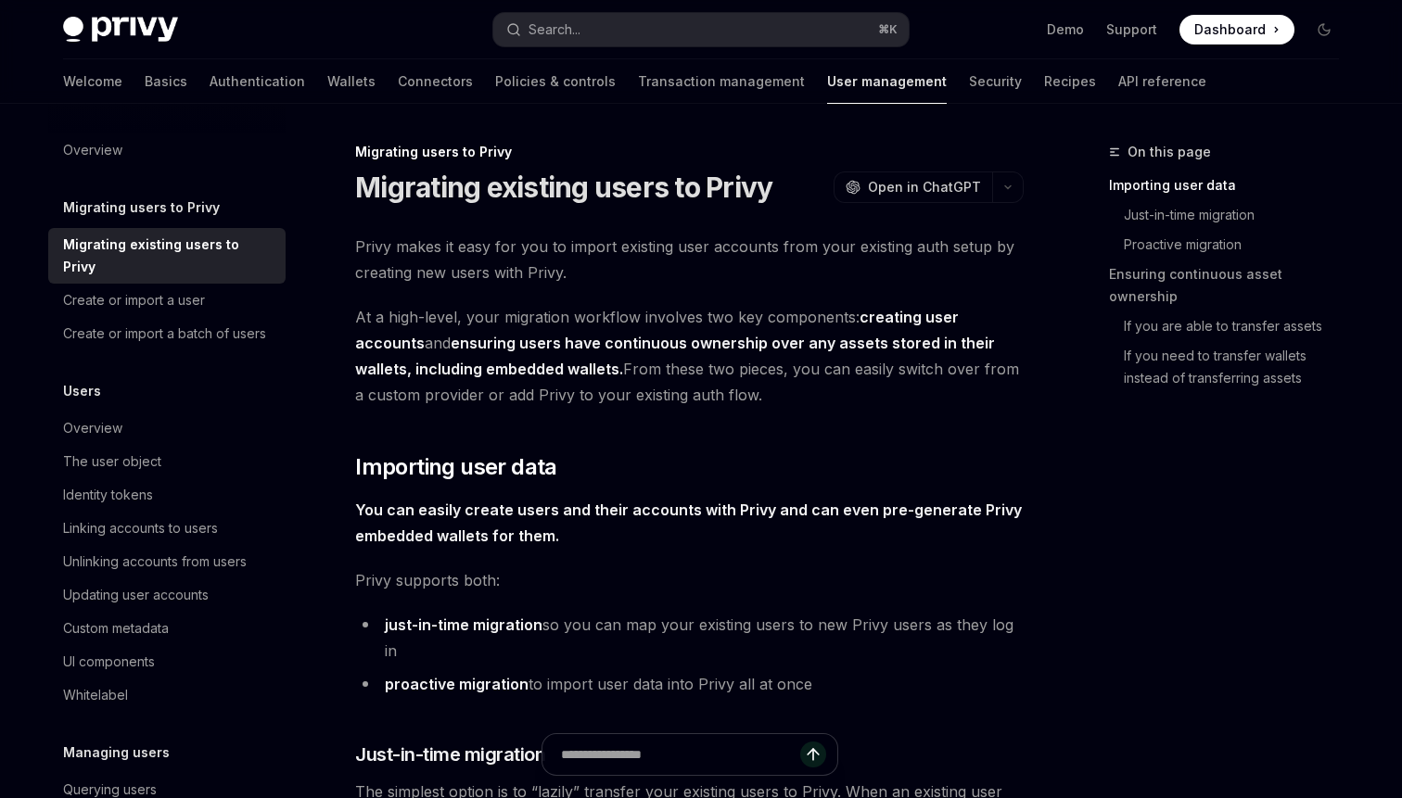
click at [174, 199] on h5 "Migrating users to Privy" at bounding box center [141, 208] width 157 height 22
click at [161, 289] on div "Create or import a user" at bounding box center [134, 300] width 142 height 22
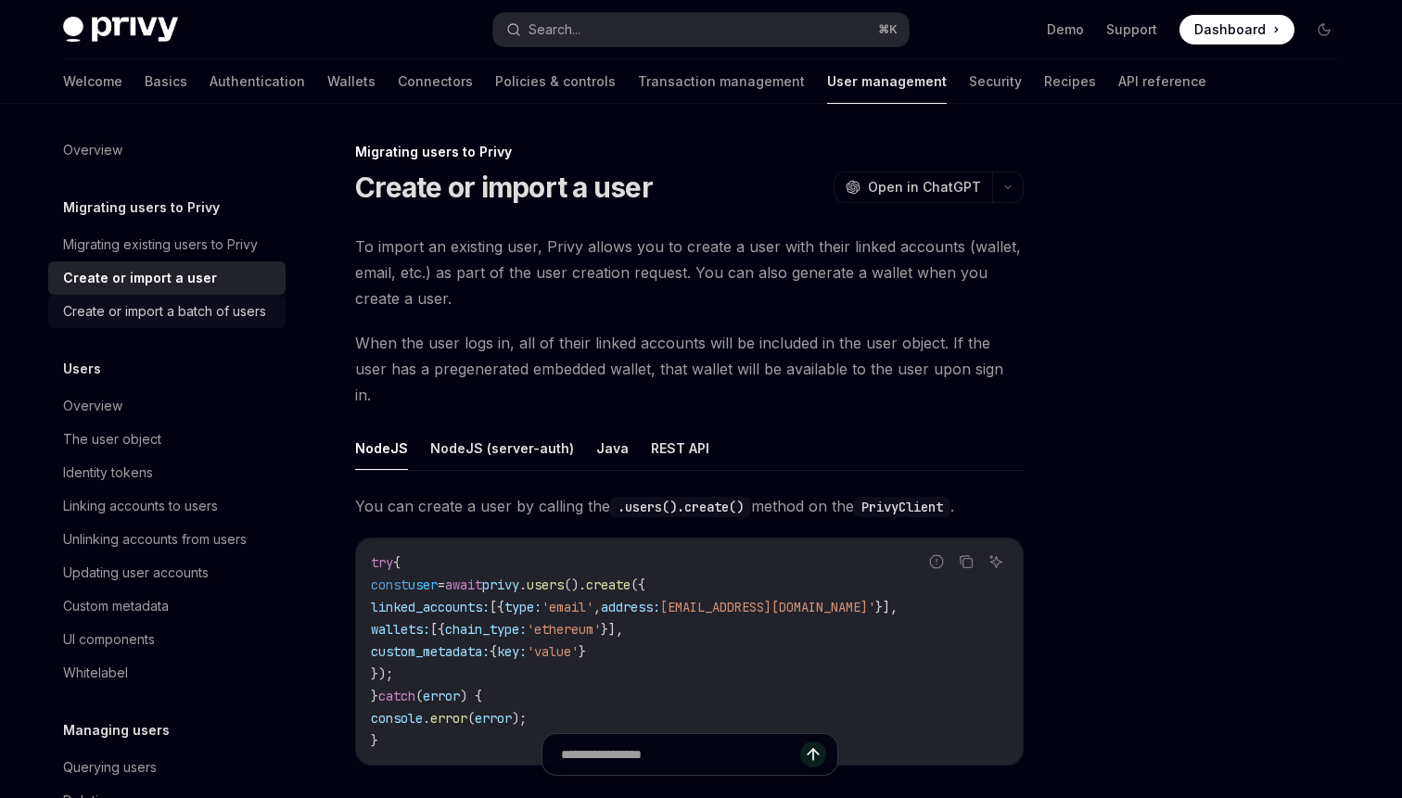
click at [156, 315] on div "Create or import a batch of users" at bounding box center [164, 311] width 203 height 22
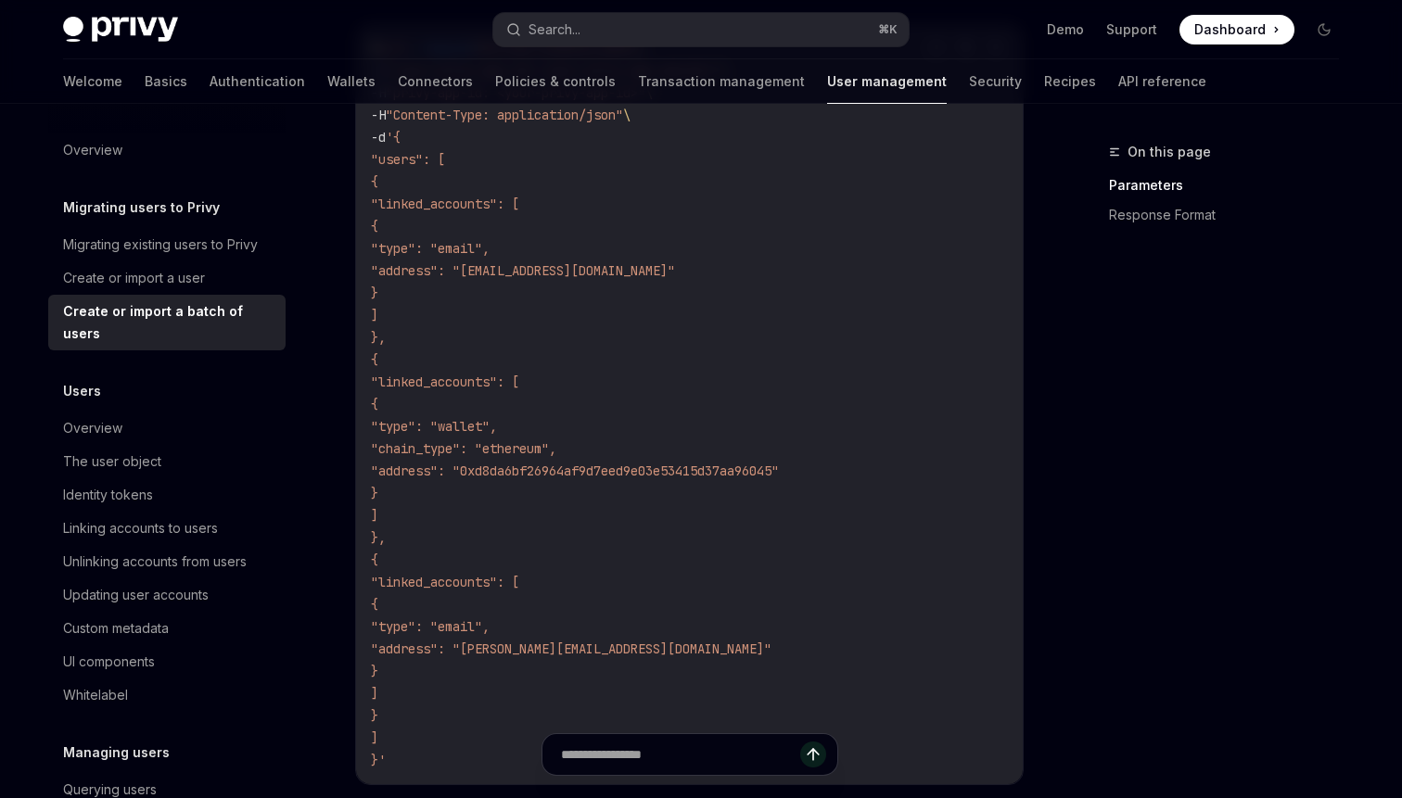
scroll to position [705, 0]
click at [95, 517] on div "Linking accounts to users" at bounding box center [140, 528] width 155 height 22
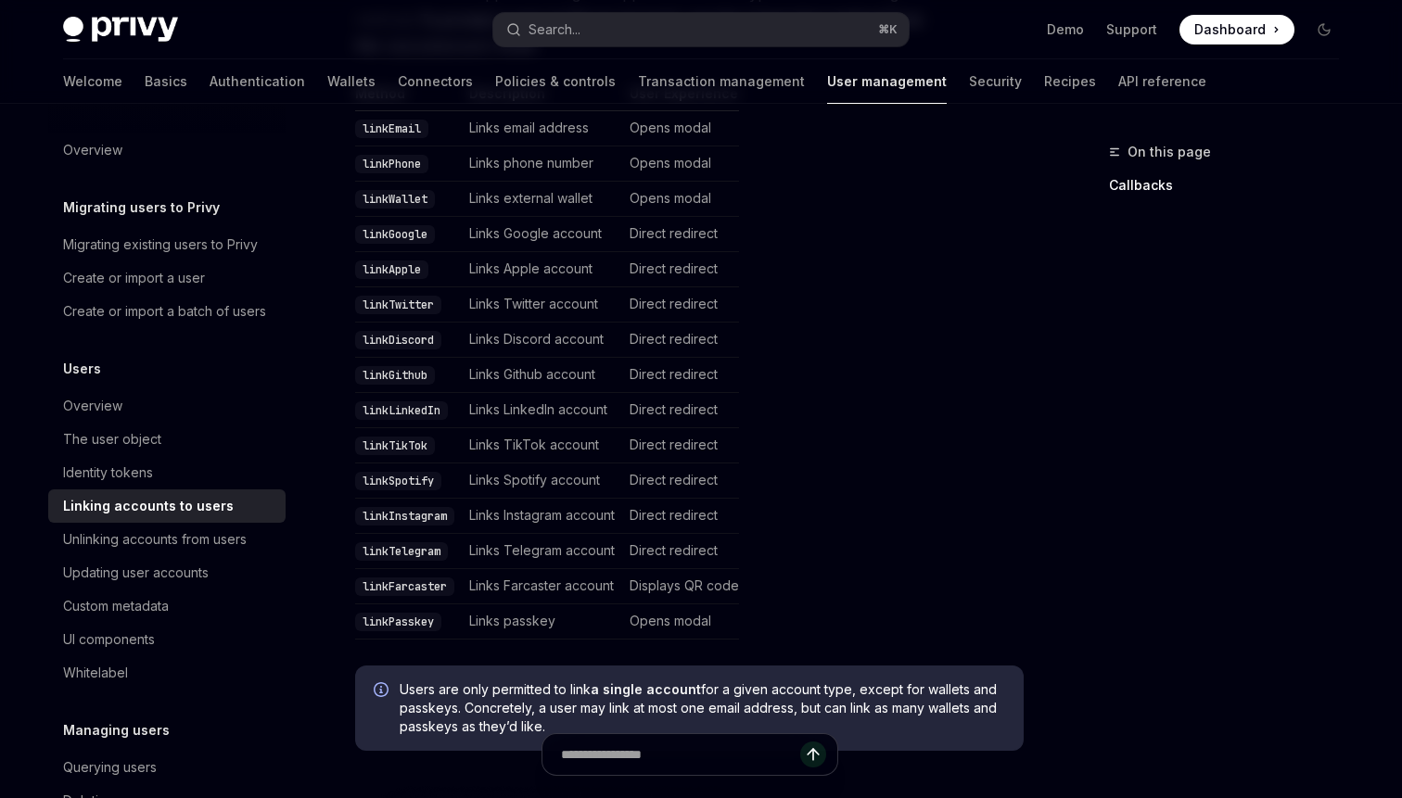
scroll to position [489, 0]
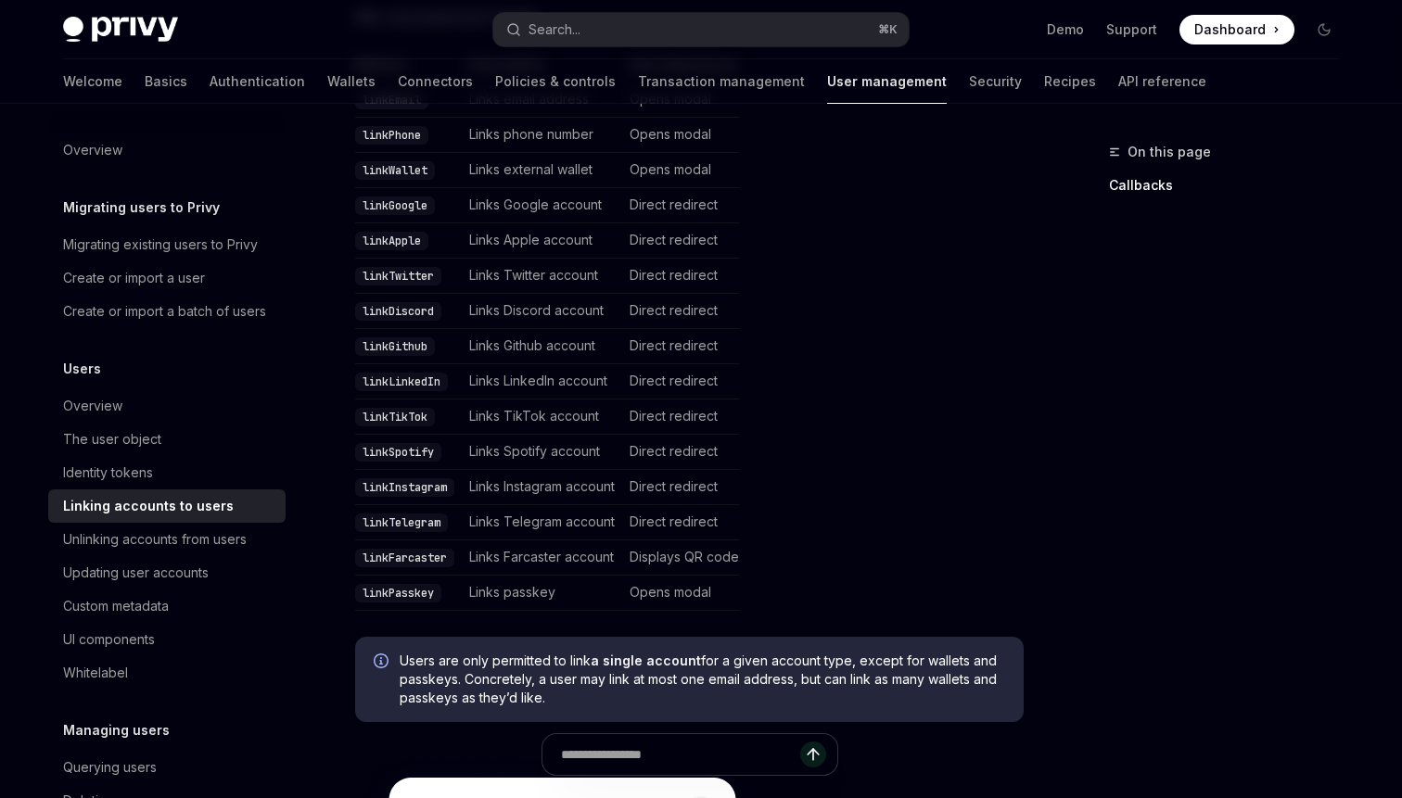
type textarea "*"
